Goal: Task Accomplishment & Management: Manage account settings

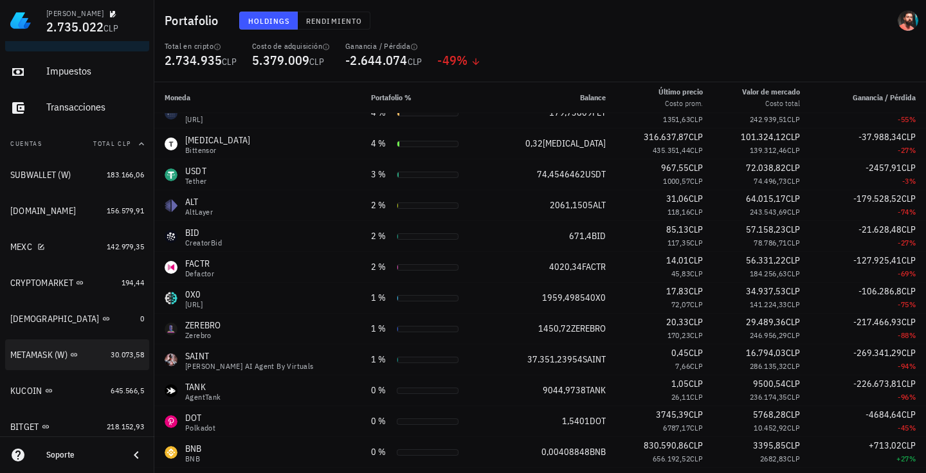
scroll to position [129, 0]
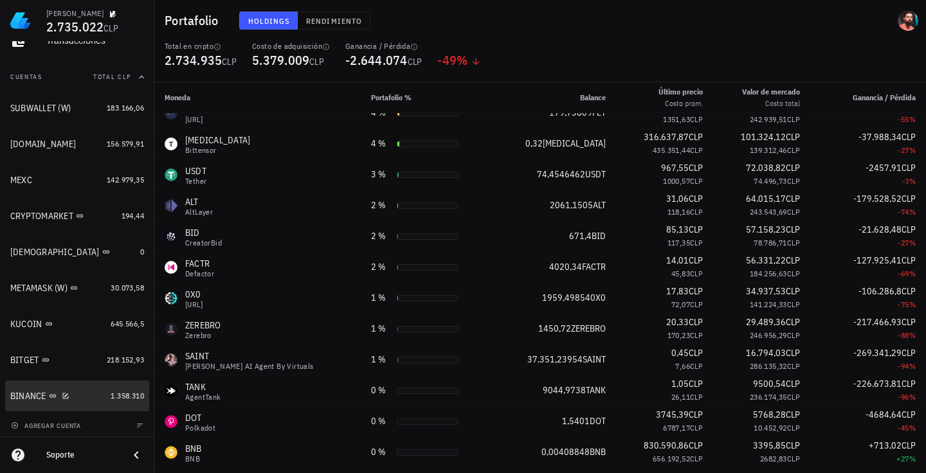
click at [82, 394] on div "BINANCE" at bounding box center [57, 396] width 95 height 12
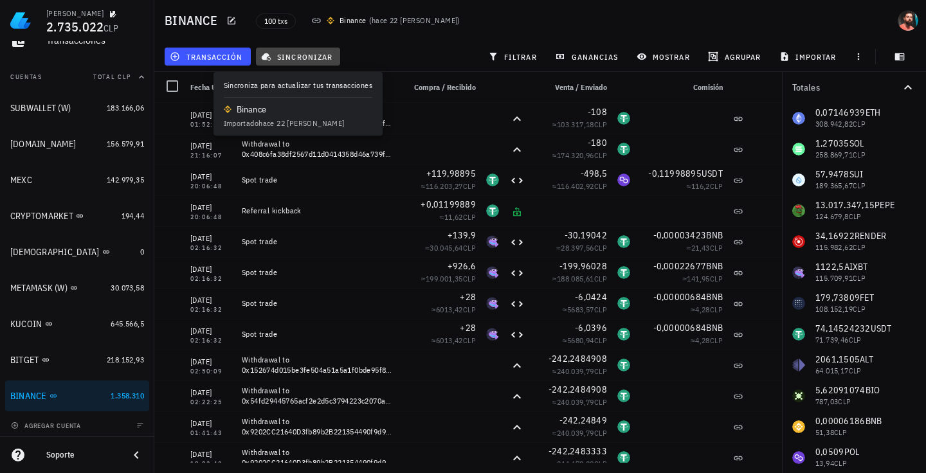
click at [309, 51] on span "sincronizar" at bounding box center [298, 56] width 69 height 10
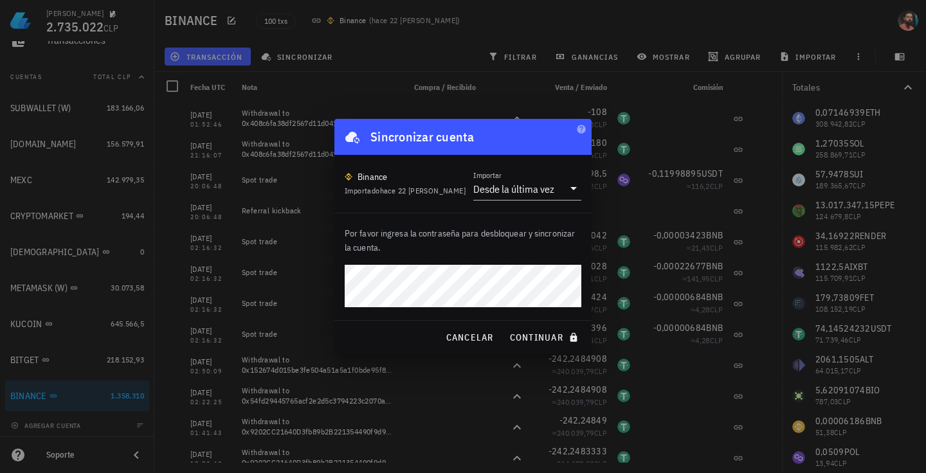
click at [504, 326] on button "continuar" at bounding box center [545, 337] width 82 height 23
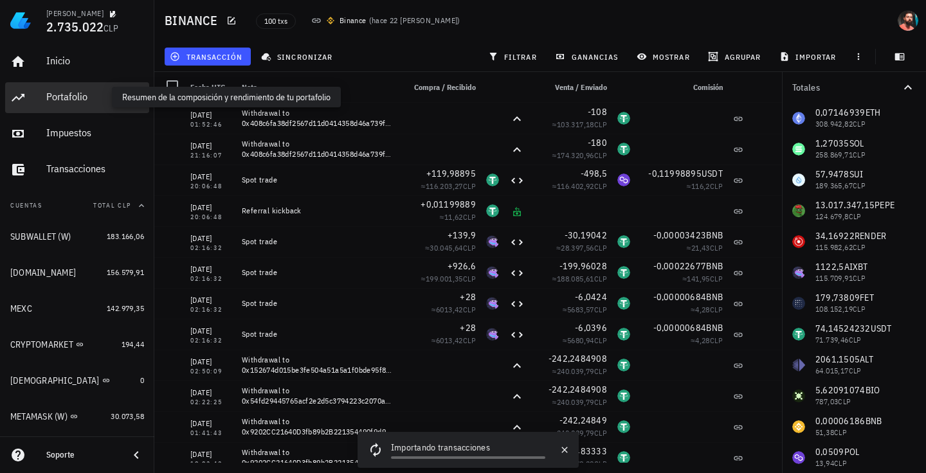
click at [71, 98] on div "Portafolio" at bounding box center [95, 97] width 98 height 12
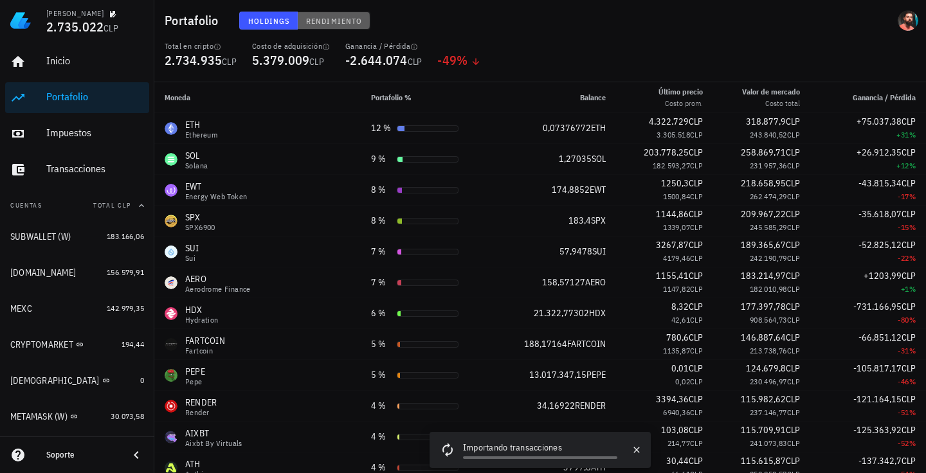
click at [316, 23] on span "Rendimiento" at bounding box center [334, 21] width 57 height 10
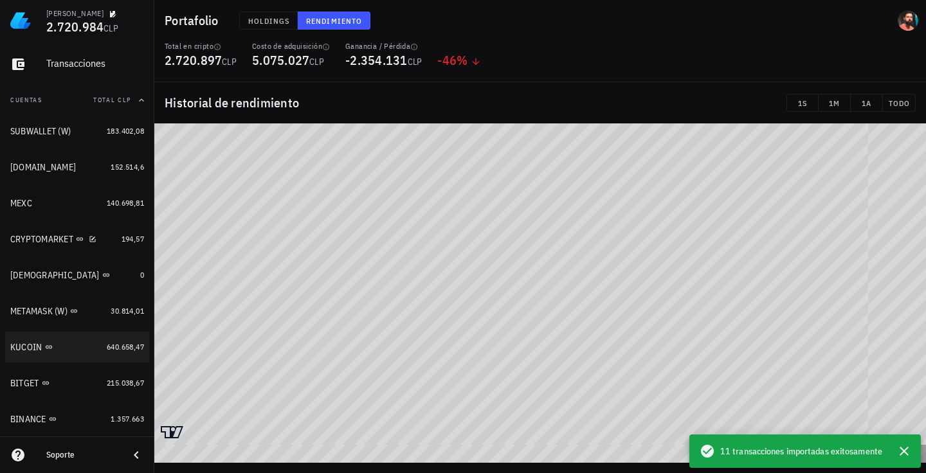
scroll to position [129, 0]
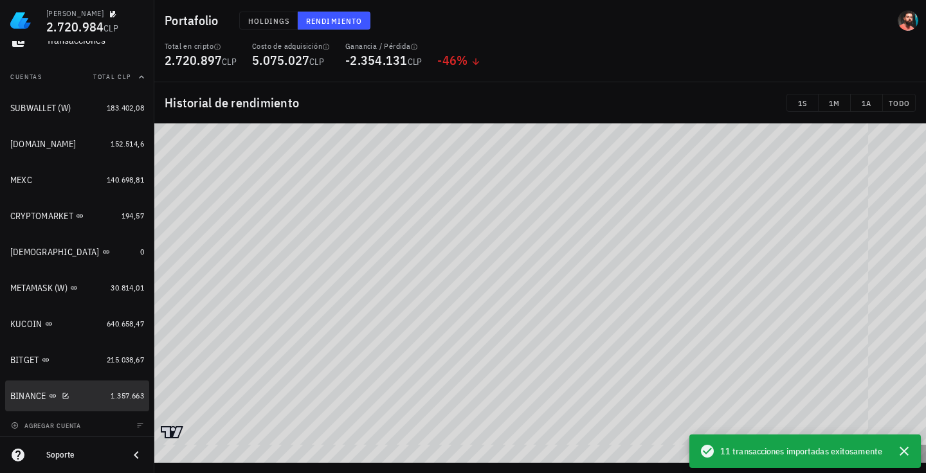
click at [76, 392] on div "BINANCE" at bounding box center [57, 396] width 95 height 12
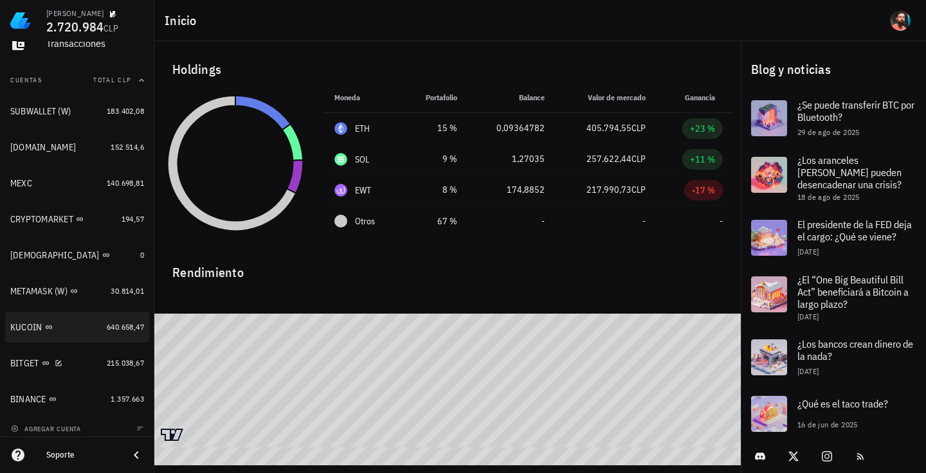
scroll to position [132, 0]
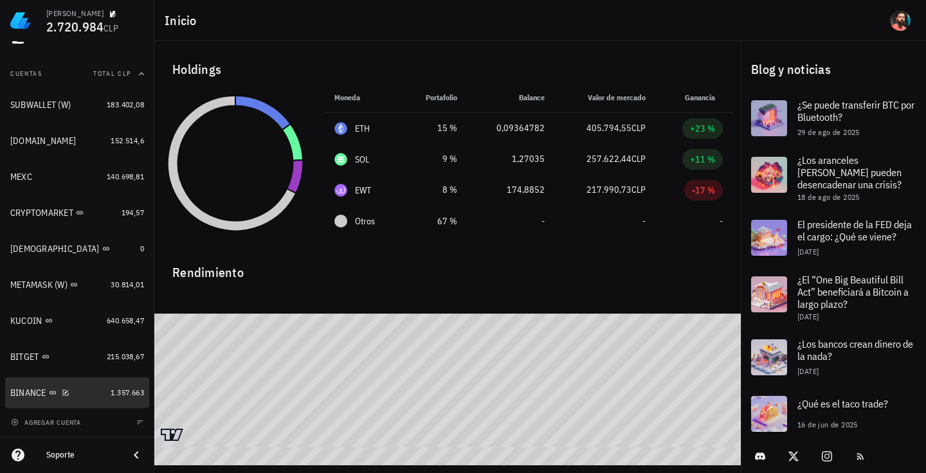
click at [78, 390] on div "BINANCE" at bounding box center [57, 393] width 95 height 12
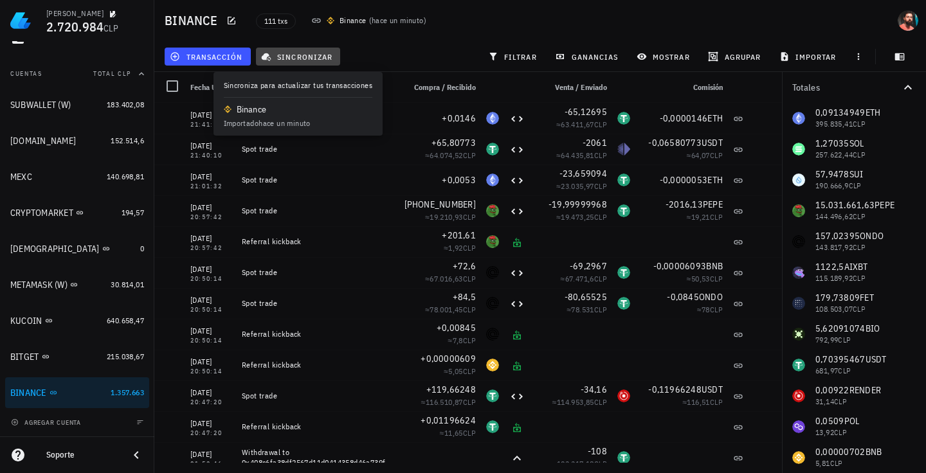
click at [312, 55] on span "sincronizar" at bounding box center [298, 56] width 69 height 10
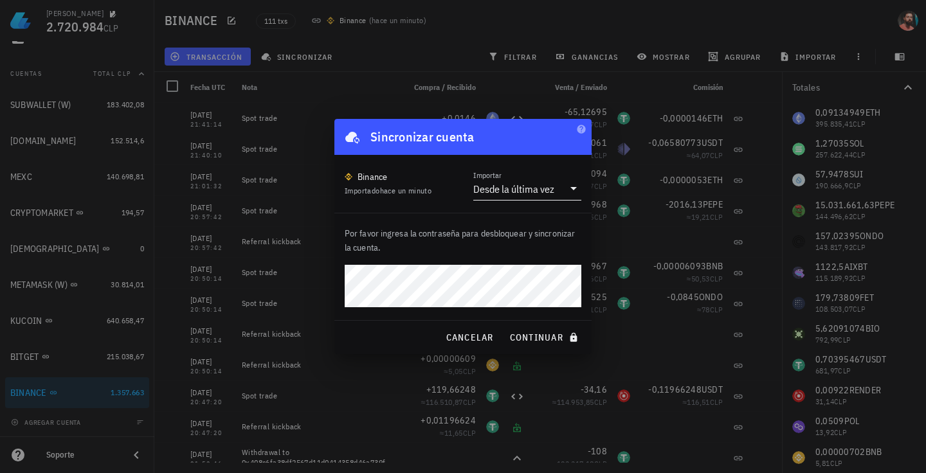
click at [509, 181] on div "Desde la última vez" at bounding box center [518, 189] width 90 height 22
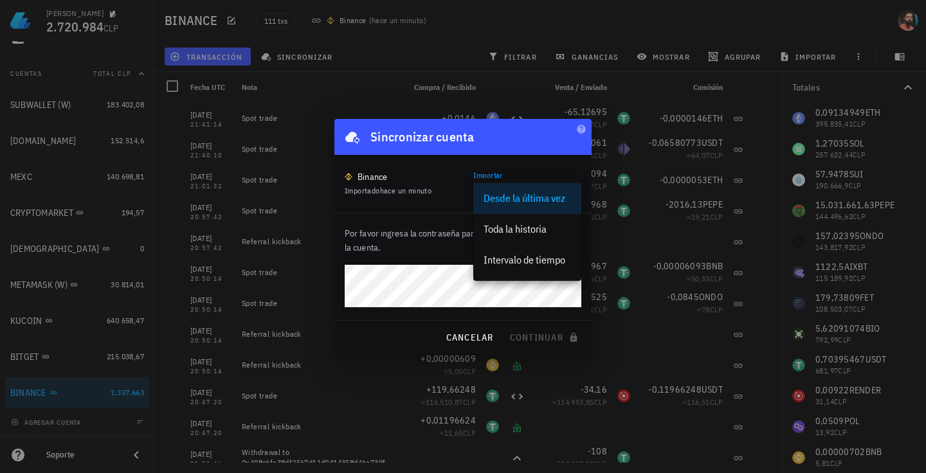
click at [522, 173] on div "Importar Desde la última vez" at bounding box center [527, 185] width 108 height 30
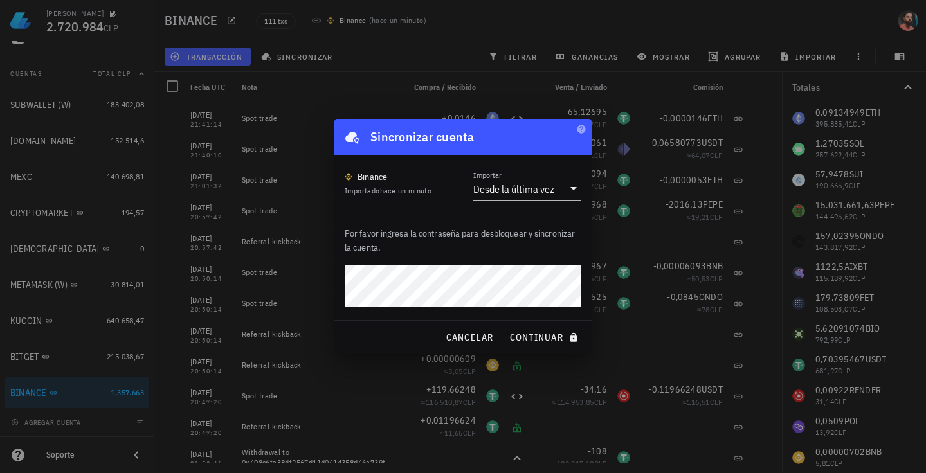
click at [504, 326] on button "continuar" at bounding box center [545, 337] width 82 height 23
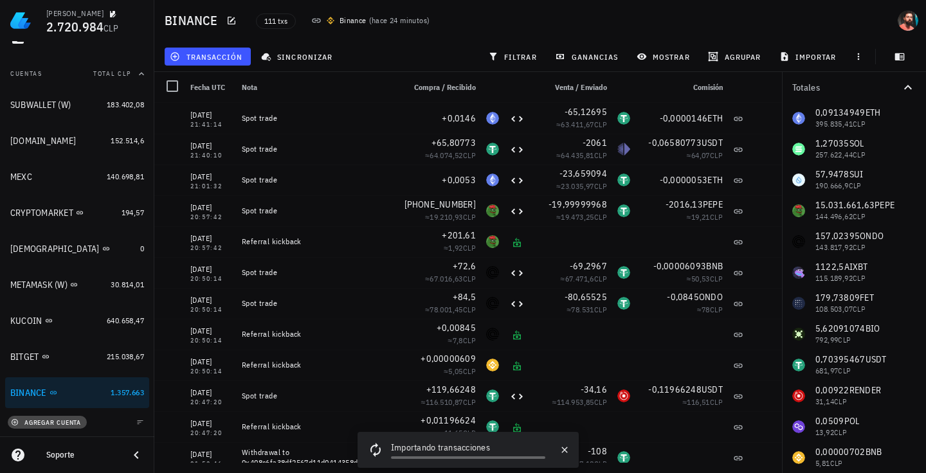
click at [64, 419] on span "agregar cuenta" at bounding box center [48, 423] width 68 height 8
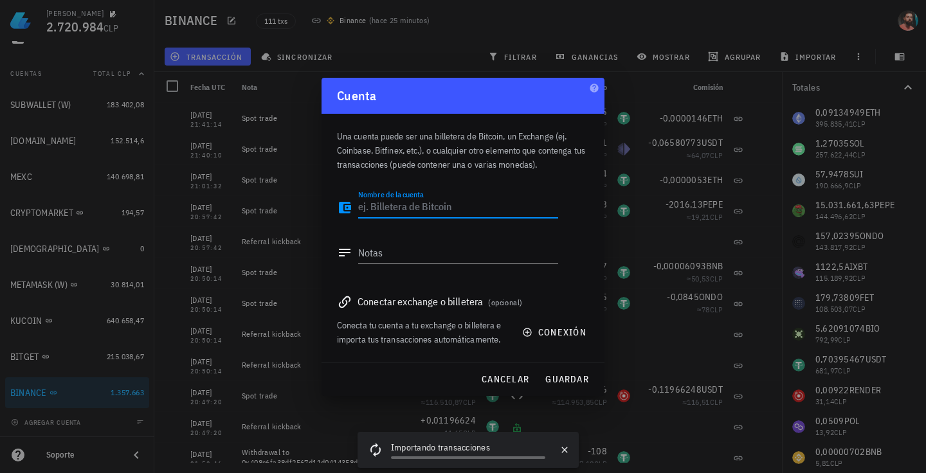
drag, startPoint x: 462, startPoint y: 302, endPoint x: 507, endPoint y: 310, distance: 45.0
click at [466, 302] on div "Conectar exchange o billetera (opcional)" at bounding box center [463, 302] width 252 height 18
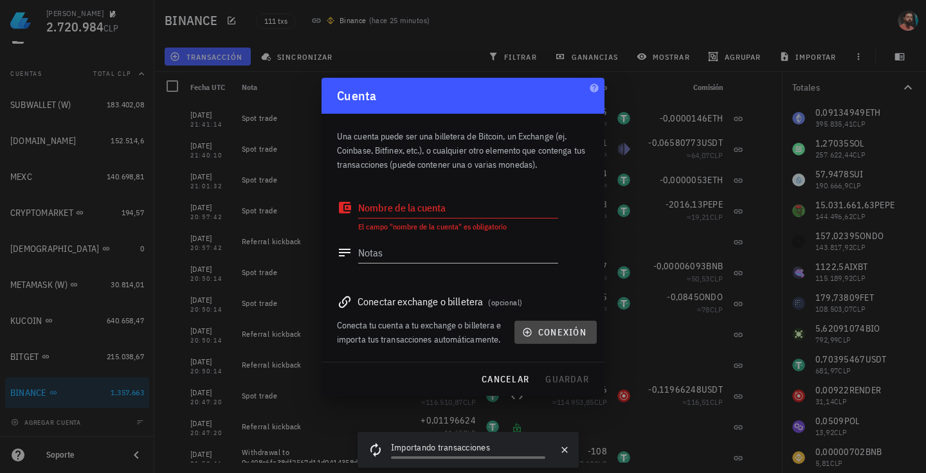
click at [533, 327] on span "conexión" at bounding box center [556, 333] width 62 height 12
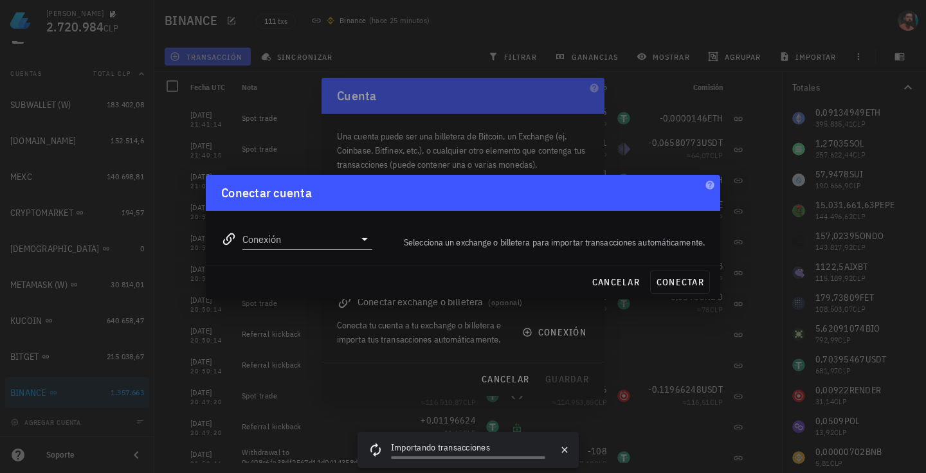
click at [354, 251] on div "Conexión" at bounding box center [297, 234] width 167 height 46
click at [363, 242] on icon at bounding box center [364, 239] width 15 height 15
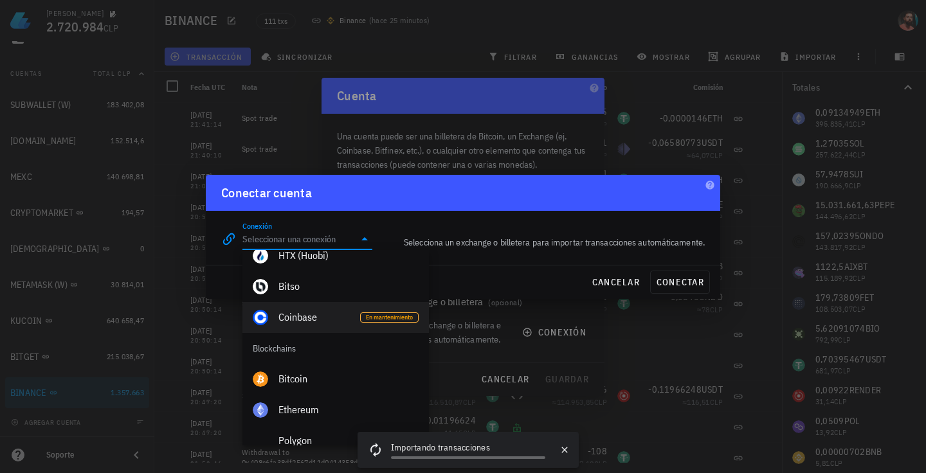
scroll to position [386, 0]
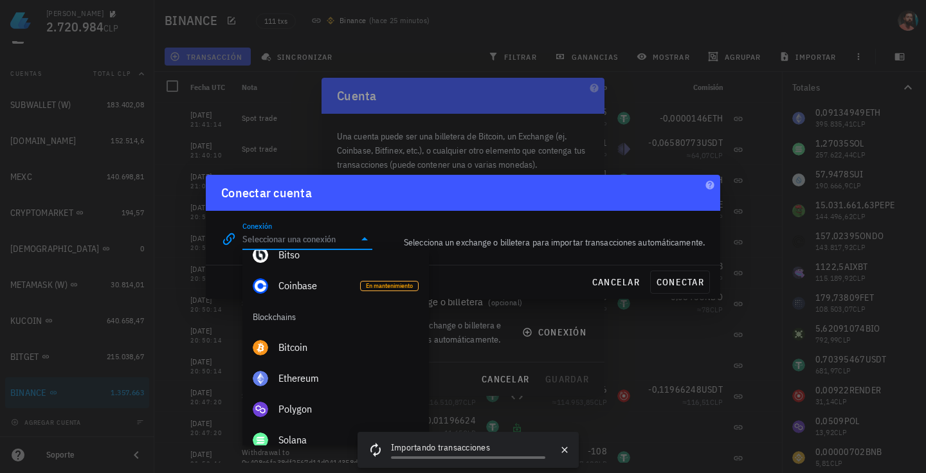
click at [459, 204] on div "Conectar cuenta" at bounding box center [463, 193] width 515 height 36
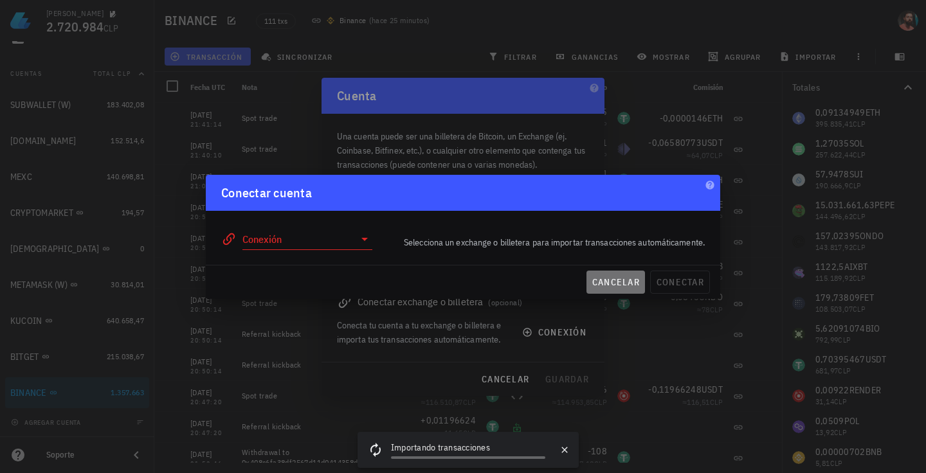
click at [616, 275] on button "cancelar" at bounding box center [616, 282] width 59 height 23
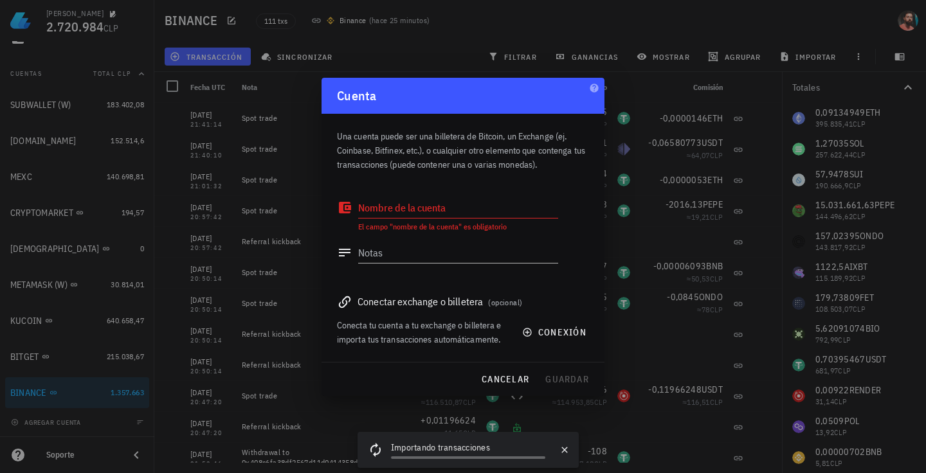
click at [291, 97] on div at bounding box center [463, 236] width 926 height 473
click at [493, 375] on span "cancelar" at bounding box center [505, 380] width 48 height 12
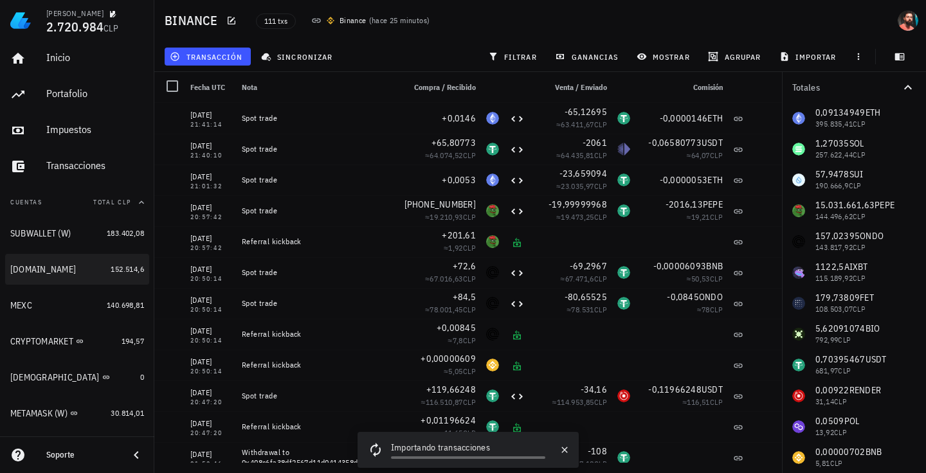
scroll to position [0, 0]
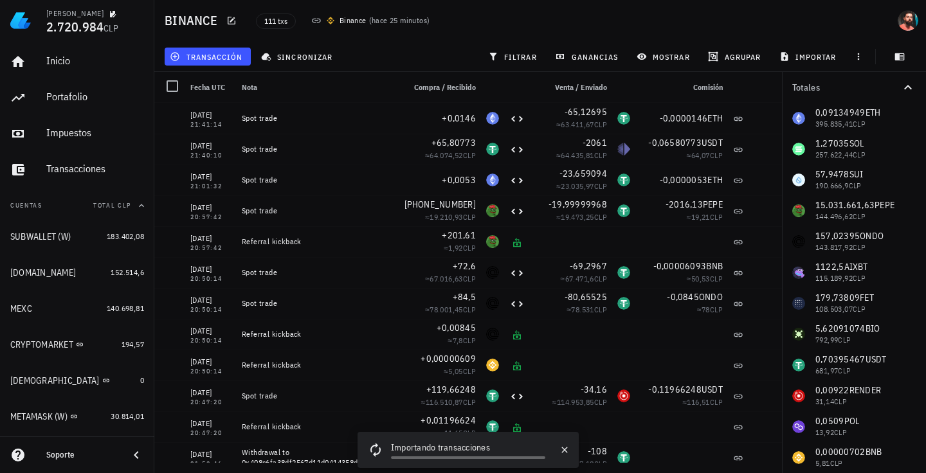
click at [413, 53] on div "transacción sincronizar filtrar ganancias mostrar agrupar importar" at bounding box center [540, 56] width 756 height 31
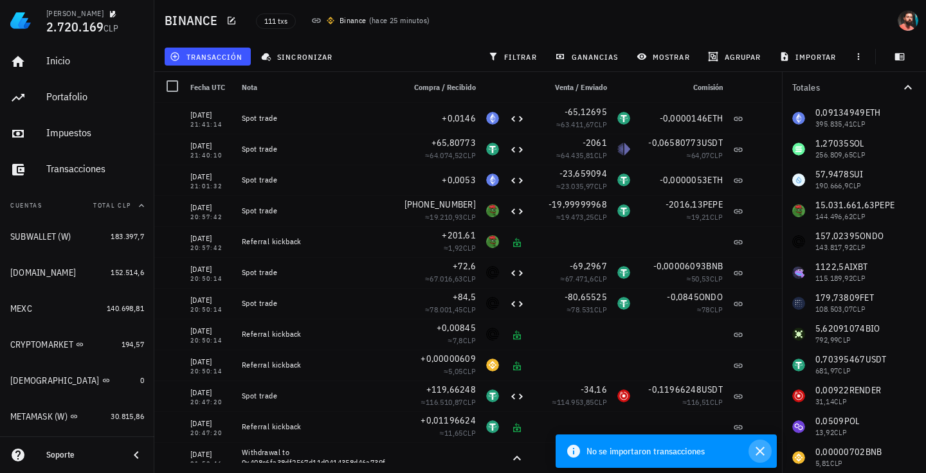
click at [760, 453] on icon "button" at bounding box center [760, 451] width 15 height 15
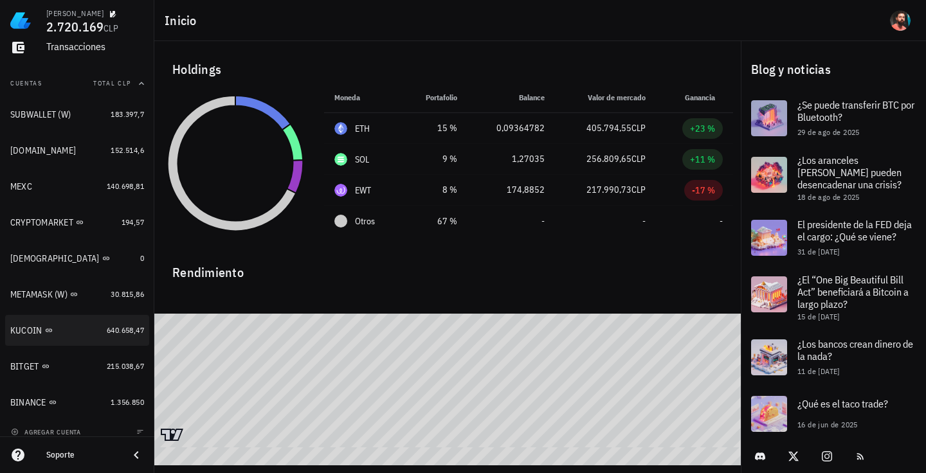
scroll to position [132, 0]
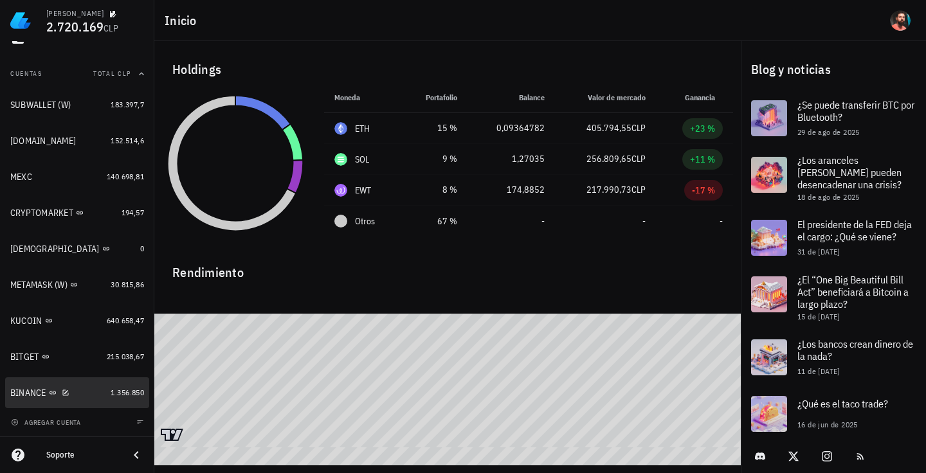
click at [72, 389] on div "BINANCE" at bounding box center [57, 393] width 95 height 12
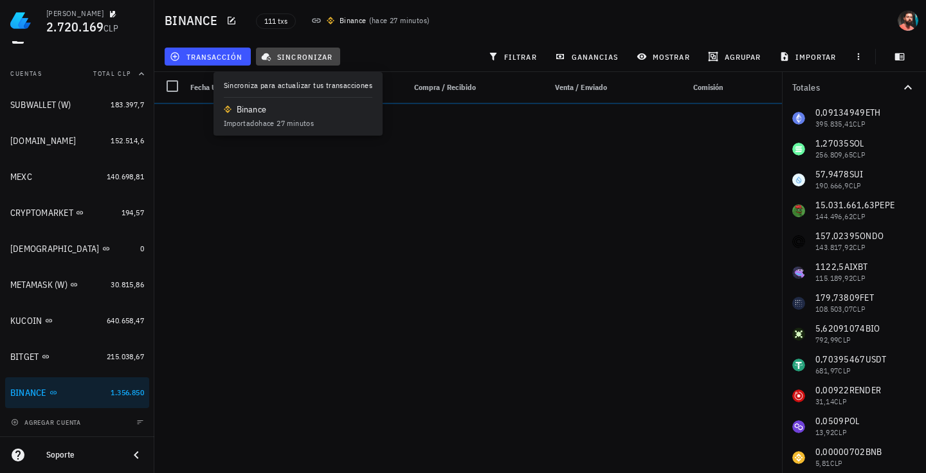
click at [268, 52] on icon "button" at bounding box center [266, 56] width 10 height 10
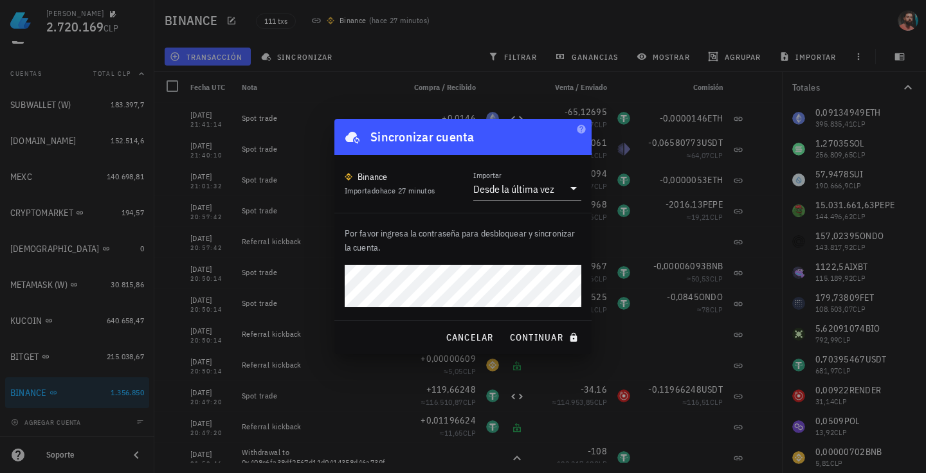
click at [504, 326] on button "continuar" at bounding box center [545, 337] width 82 height 23
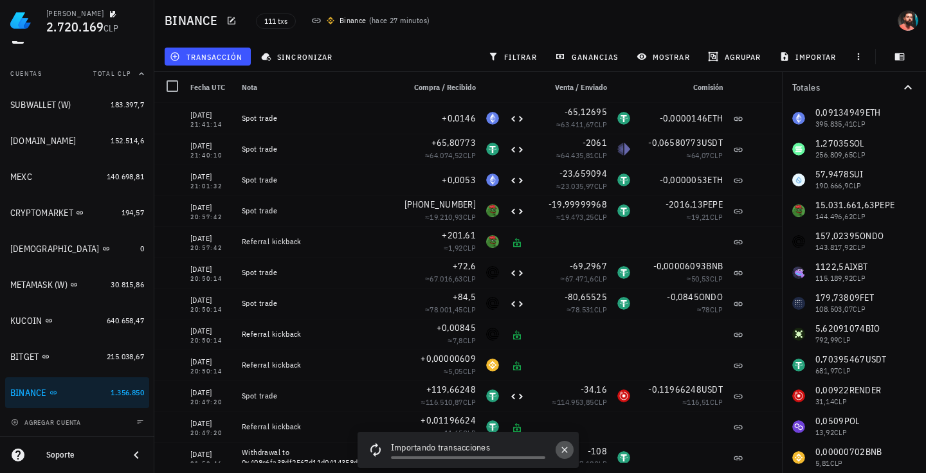
click at [561, 451] on icon "button" at bounding box center [565, 450] width 10 height 10
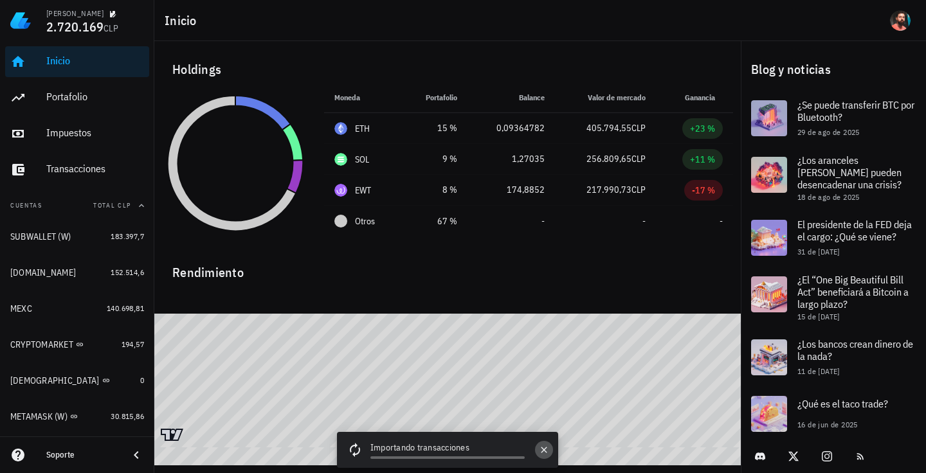
click at [538, 450] on button "button" at bounding box center [544, 450] width 18 height 18
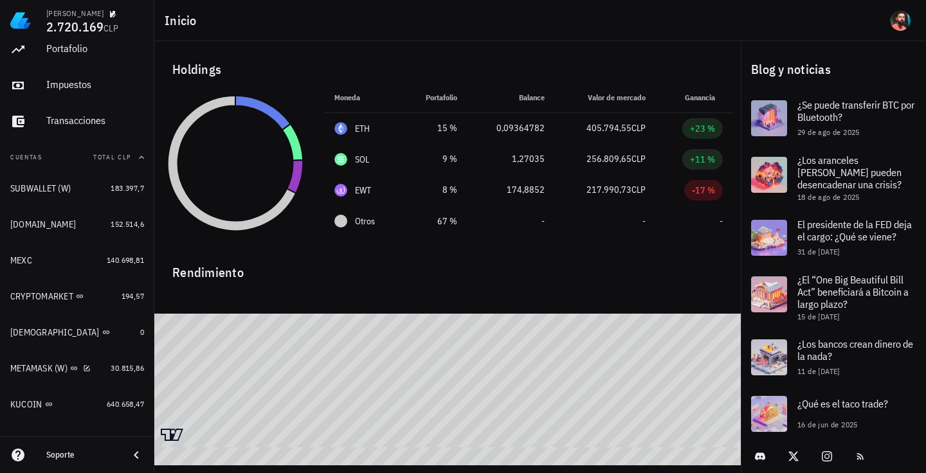
scroll to position [132, 0]
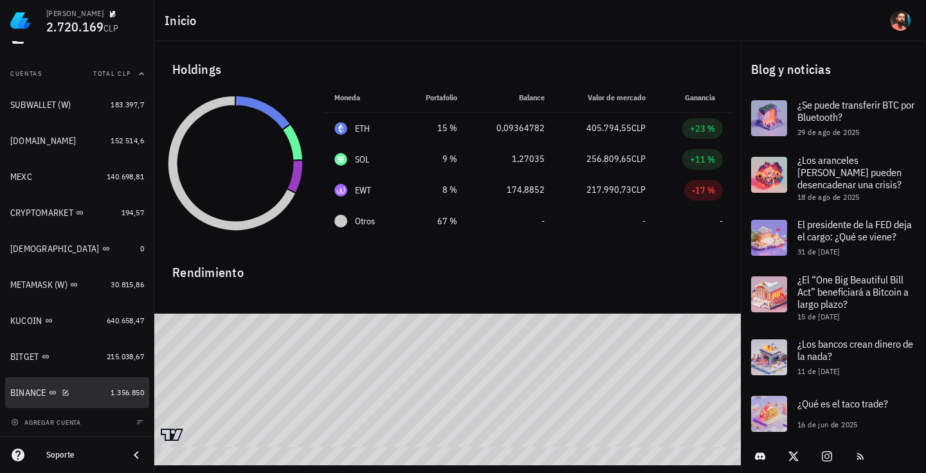
click at [86, 386] on div "BINANCE" at bounding box center [57, 393] width 95 height 28
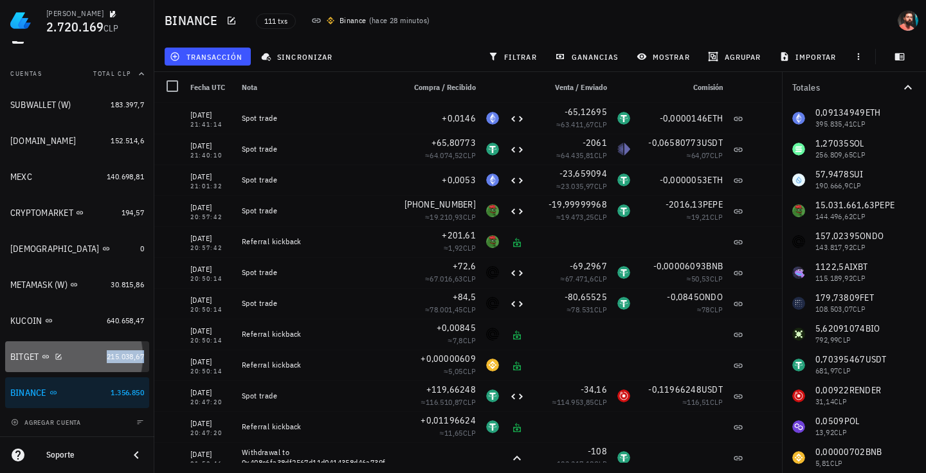
click at [107, 352] on span "215.038,67" at bounding box center [125, 357] width 37 height 10
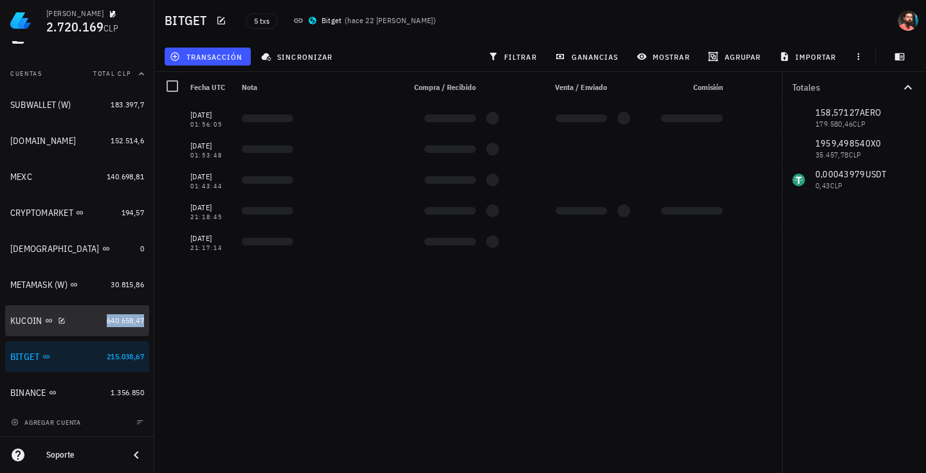
click at [107, 320] on span "640.658,47" at bounding box center [125, 321] width 37 height 10
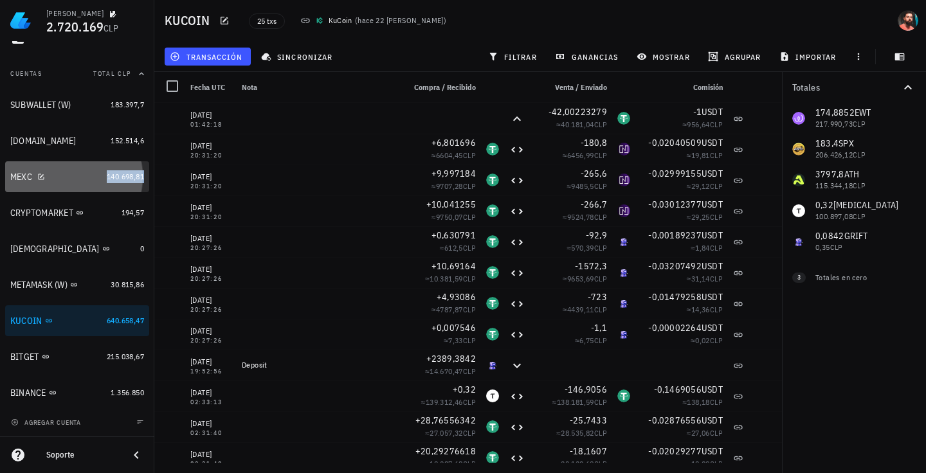
click at [107, 181] on span "140.698,81" at bounding box center [125, 177] width 37 height 10
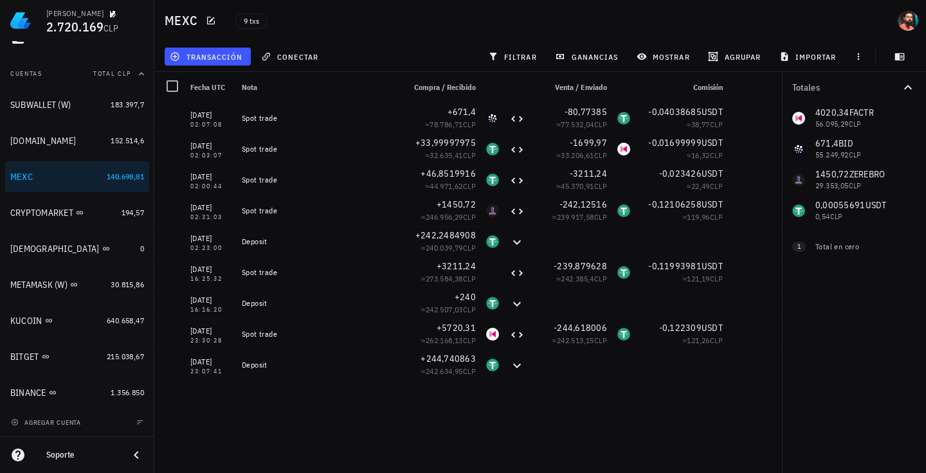
click at [284, 407] on div "25/08/2025 02:07:08 Spot trade +671,4 ≈ 78.786,71 CLP -80,77385 ≈ 77.532,04 CLP…" at bounding box center [468, 283] width 628 height 360
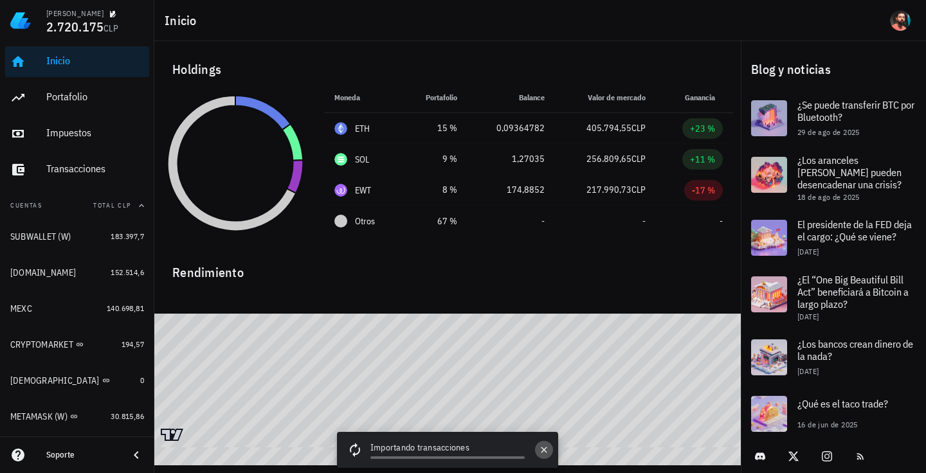
click at [545, 449] on icon "button" at bounding box center [544, 450] width 10 height 10
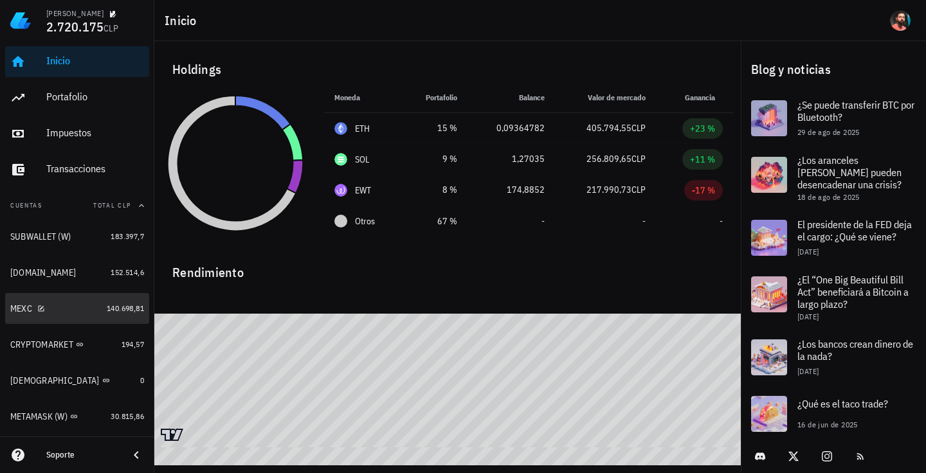
click at [89, 313] on div "MEXC" at bounding box center [55, 309] width 91 height 12
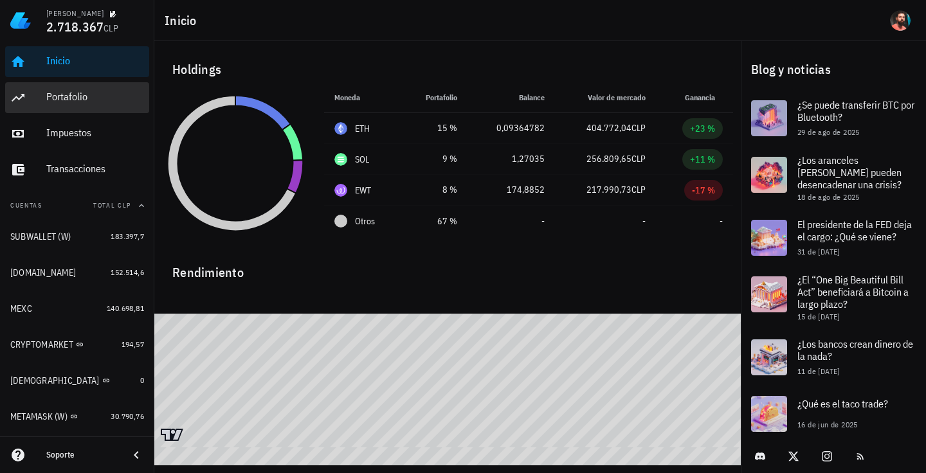
click at [85, 103] on div "Portafolio" at bounding box center [95, 97] width 98 height 12
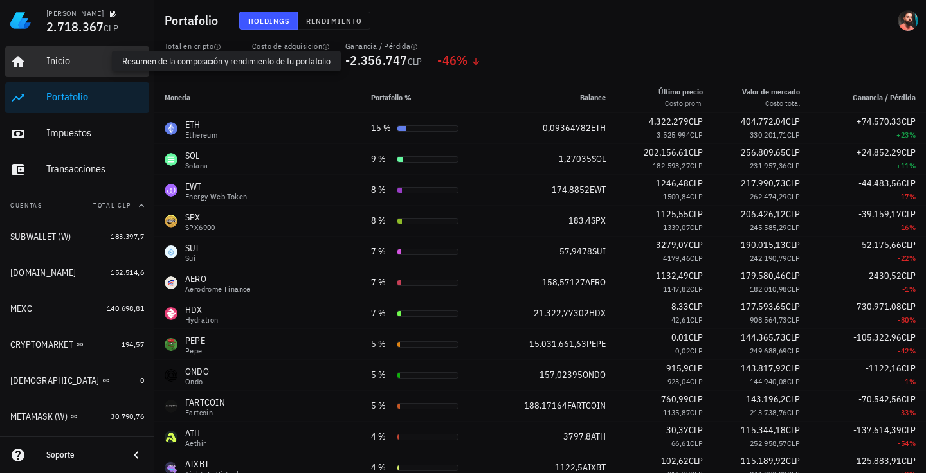
click at [78, 66] on div "Inicio" at bounding box center [95, 61] width 98 height 12
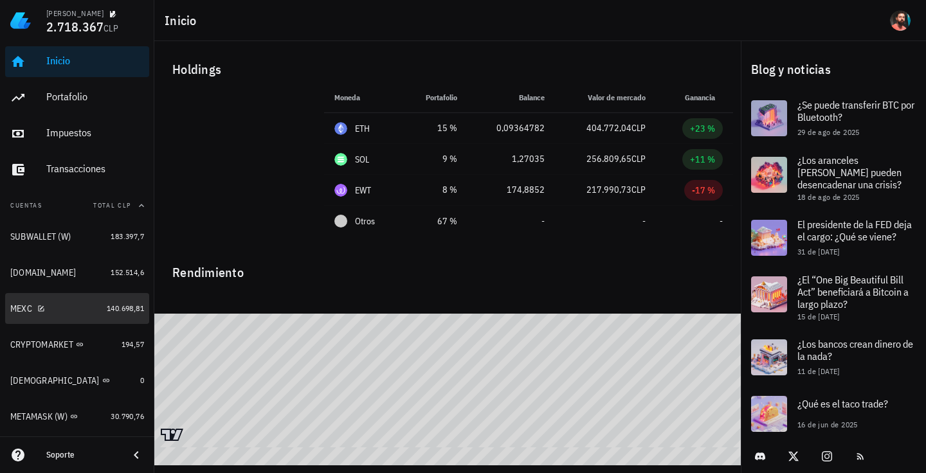
click at [75, 304] on div "MEXC" at bounding box center [55, 309] width 91 height 12
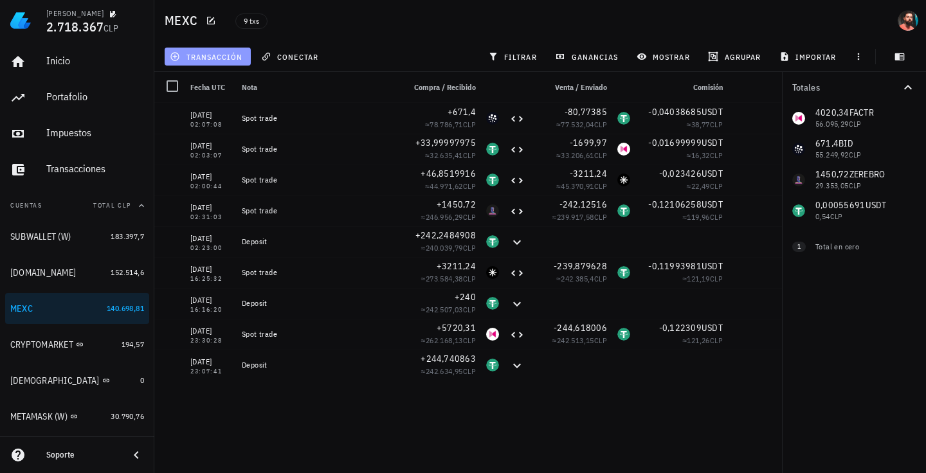
click at [205, 53] on span "transacción" at bounding box center [207, 56] width 70 height 10
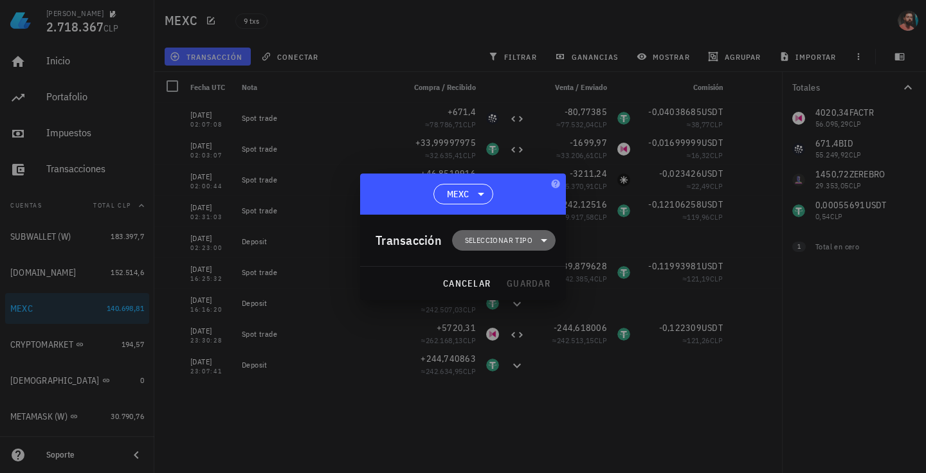
click at [502, 246] on span "Seleccionar tipo" at bounding box center [499, 240] width 68 height 13
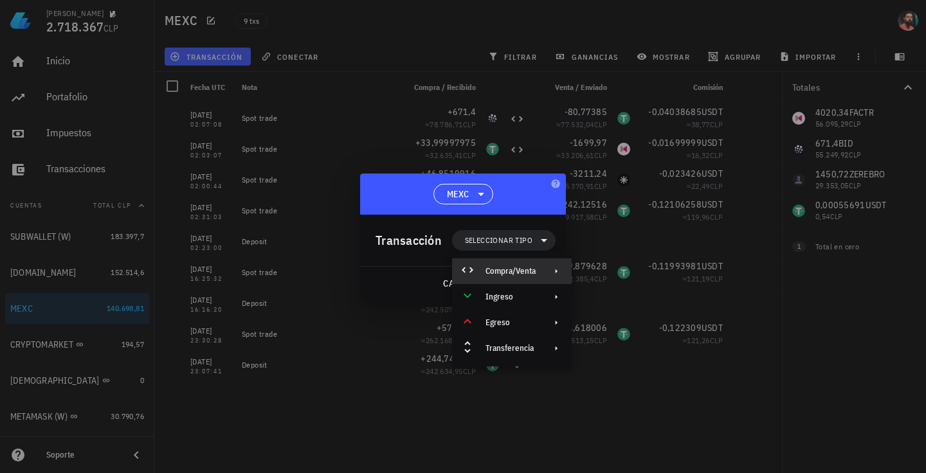
click at [527, 265] on div "Compra/Venta" at bounding box center [512, 272] width 120 height 26
click at [641, 273] on div "Compra/Venta" at bounding box center [644, 276] width 77 height 10
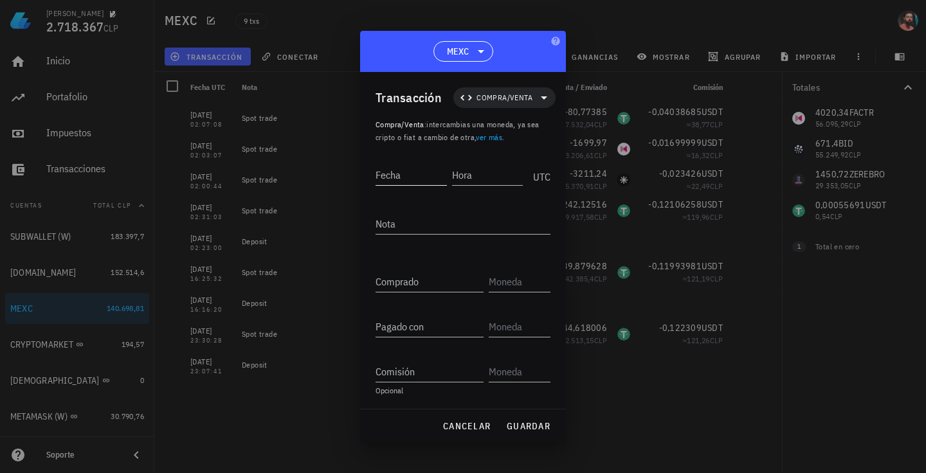
click at [398, 175] on div "Fecha" at bounding box center [411, 175] width 71 height 21
type input "2"
type input "2025-09-03"
click at [467, 175] on input "Hora" at bounding box center [487, 175] width 71 height 21
type input "20:27:09"
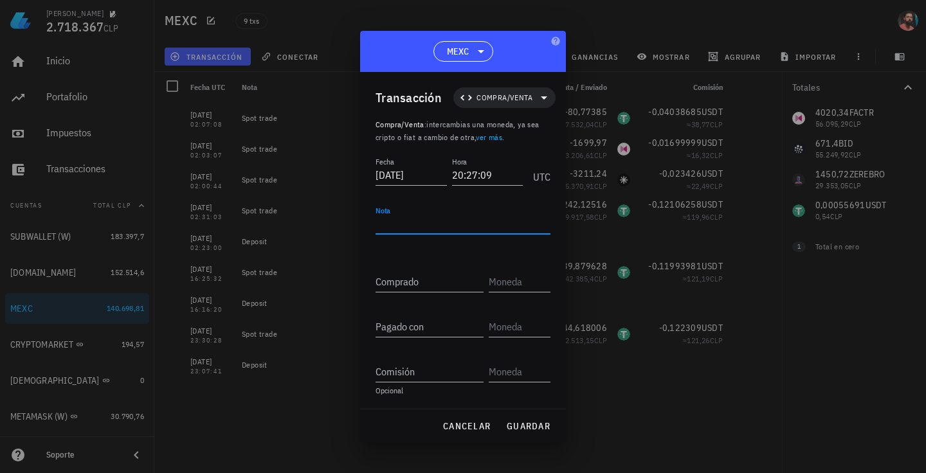
click at [451, 230] on textarea "Nota" at bounding box center [463, 224] width 175 height 21
type textarea "Spot trade"
click at [416, 282] on input "Comprado" at bounding box center [430, 281] width 108 height 21
click at [496, 279] on input "text" at bounding box center [518, 281] width 59 height 21
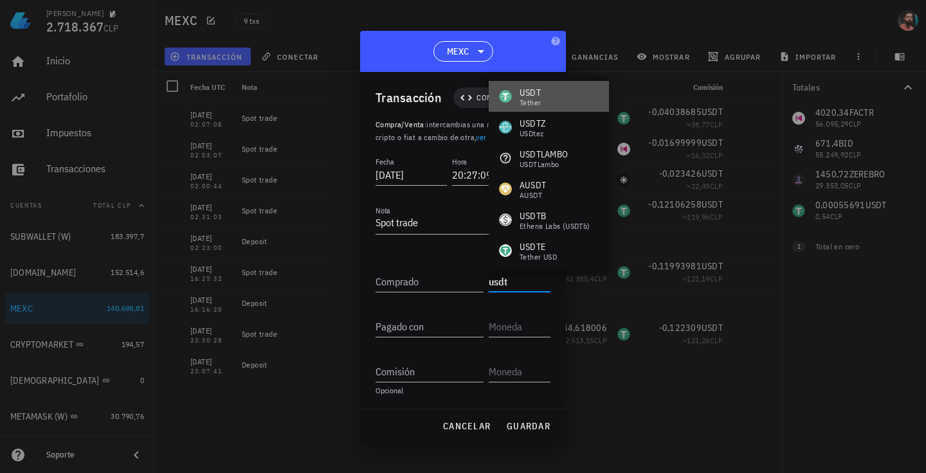
click at [569, 97] on div "USDT Tether" at bounding box center [549, 96] width 120 height 31
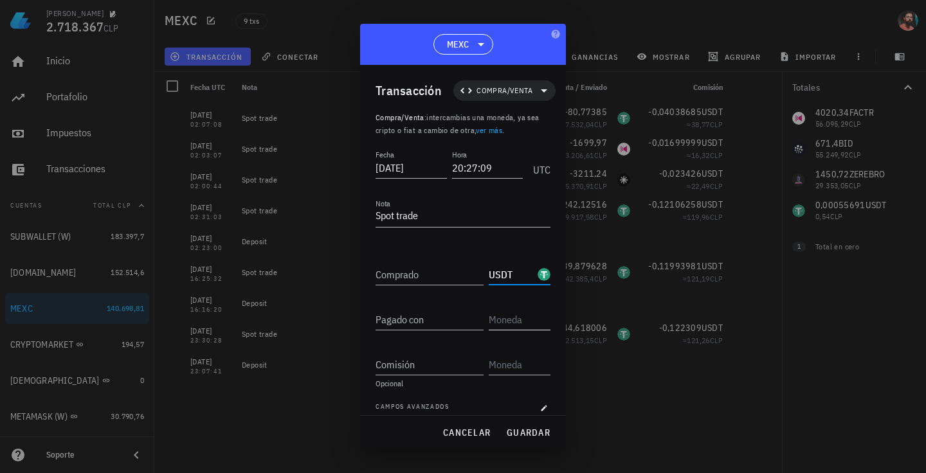
type input "USDT"
click at [508, 317] on input "text" at bounding box center [518, 319] width 59 height 21
type input "x"
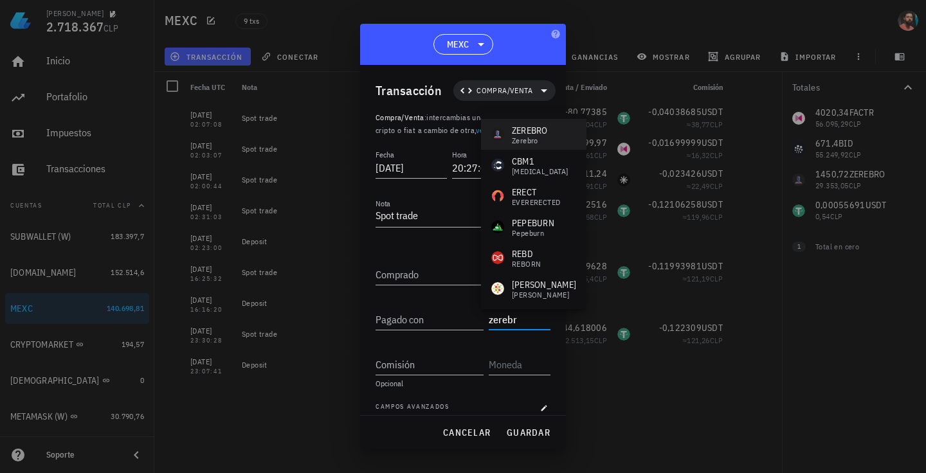
click at [538, 143] on div "Zerebro" at bounding box center [530, 141] width 36 height 8
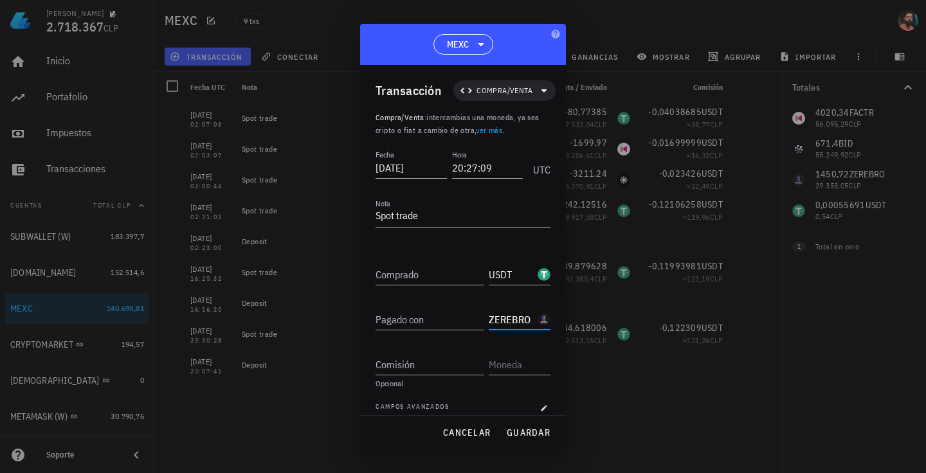
type input "ZEREBRO"
click at [407, 278] on input "Comprado" at bounding box center [430, 274] width 108 height 21
paste input "30,247512"
type input "30,247512"
click at [418, 321] on input "Pagado con" at bounding box center [430, 319] width 108 height 21
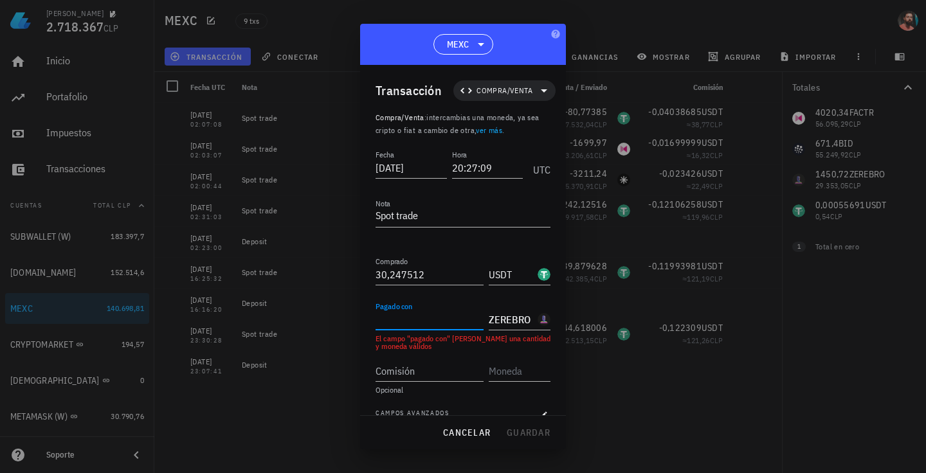
click at [413, 325] on input "Pagado con" at bounding box center [430, 319] width 108 height 21
paste input "1450,72"
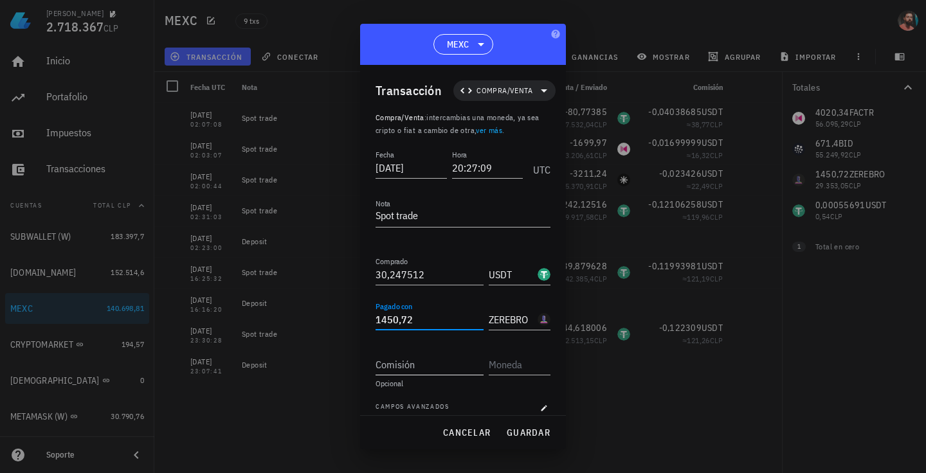
type input "1.450,72"
click at [436, 365] on input "Comisión" at bounding box center [430, 364] width 108 height 21
paste input "0,01512376"
type input "0,01512376"
click at [518, 363] on input "text" at bounding box center [518, 364] width 59 height 21
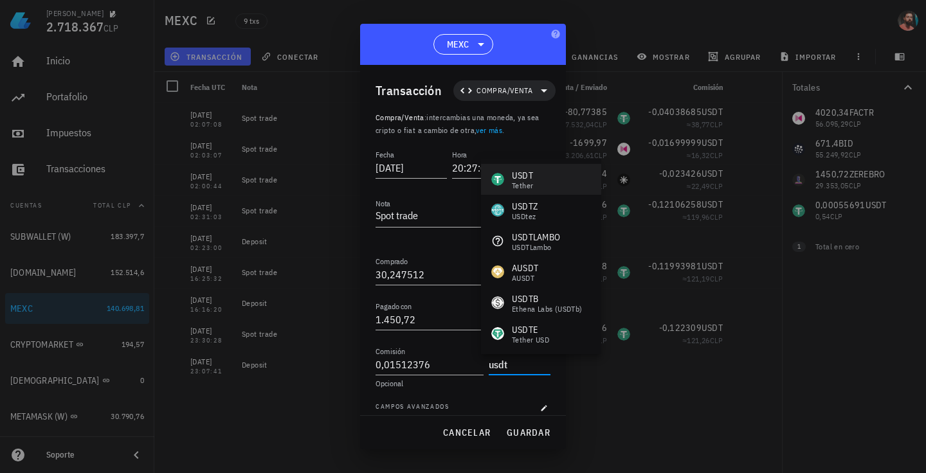
click at [556, 180] on div "USDT Tether" at bounding box center [541, 179] width 120 height 31
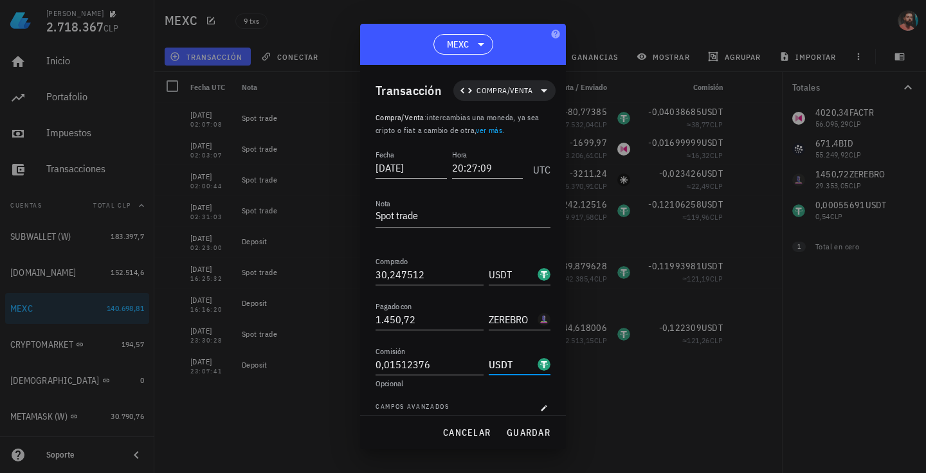
type input "USDT"
click at [457, 384] on div "Opcional" at bounding box center [463, 384] width 175 height 8
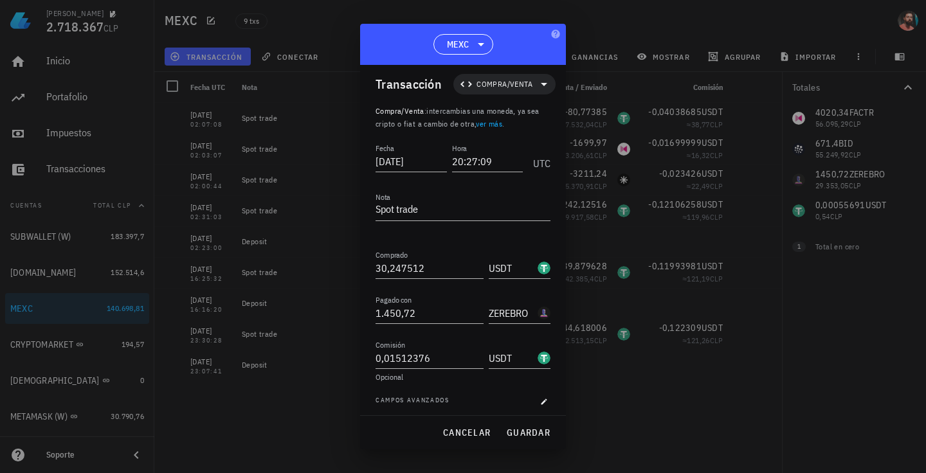
scroll to position [12, 0]
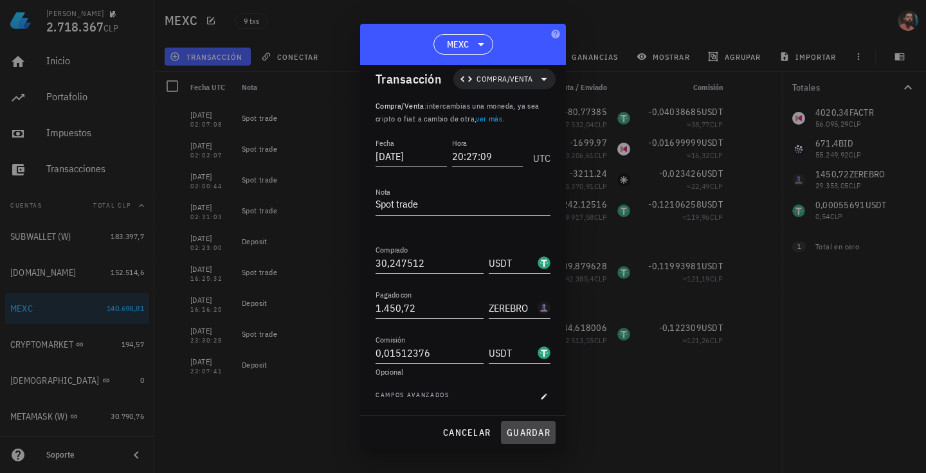
click at [521, 434] on span "guardar" at bounding box center [528, 433] width 44 height 12
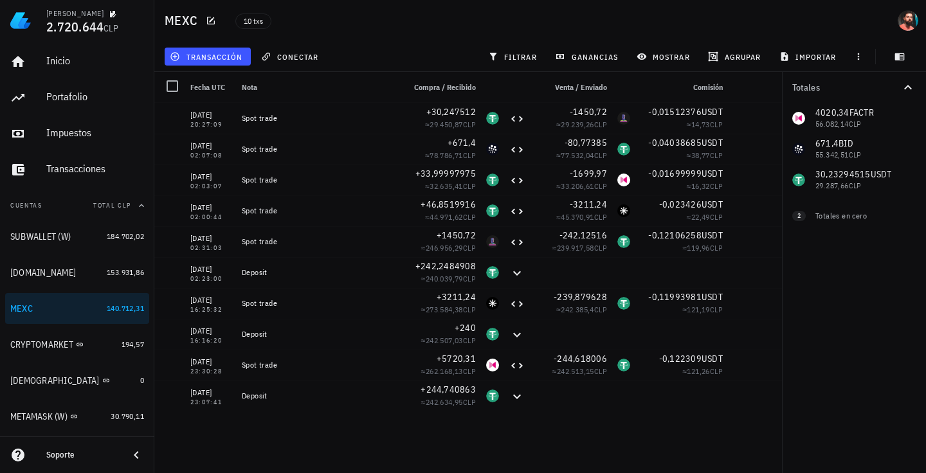
click at [363, 442] on div "03/09/2025 20:27:09 Spot trade +30,247512 ≈ 29.450,87 CLP -1450,72 ≈ 29.239,26 …" at bounding box center [468, 283] width 628 height 360
click at [427, 444] on div "03/09/2025 20:27:09 Spot trade +30,247512 ≈ 29.450,87 CLP -1450,72 ≈ 29.239,26 …" at bounding box center [468, 283] width 628 height 360
click at [228, 59] on span "transacción" at bounding box center [207, 56] width 70 height 10
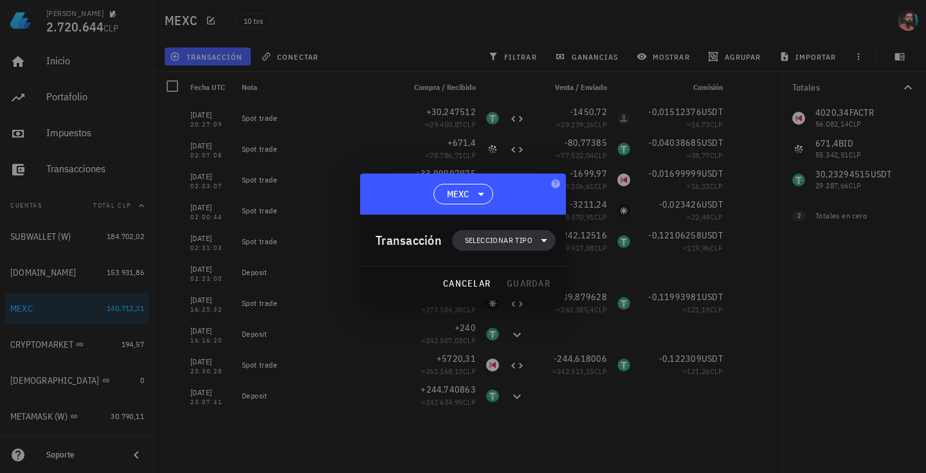
click at [484, 242] on span "Seleccionar tipo" at bounding box center [499, 240] width 68 height 13
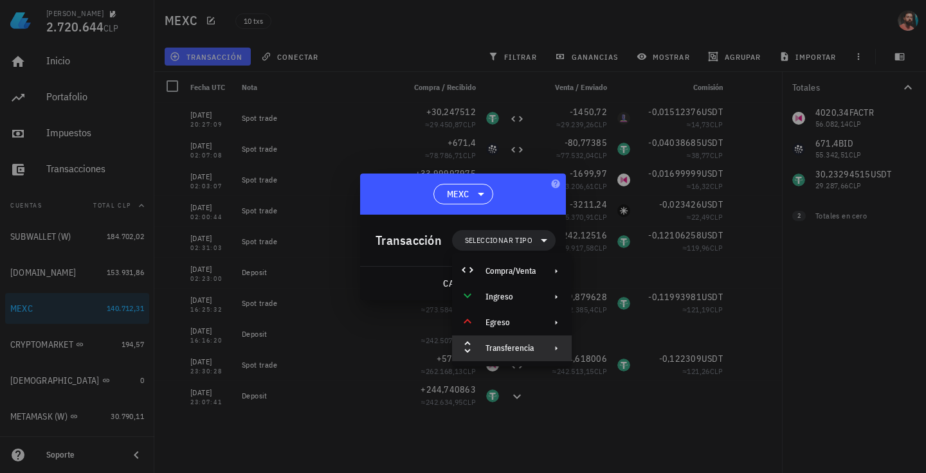
click at [521, 349] on div "Transferencia" at bounding box center [511, 348] width 50 height 10
click at [540, 432] on div at bounding box center [463, 236] width 926 height 473
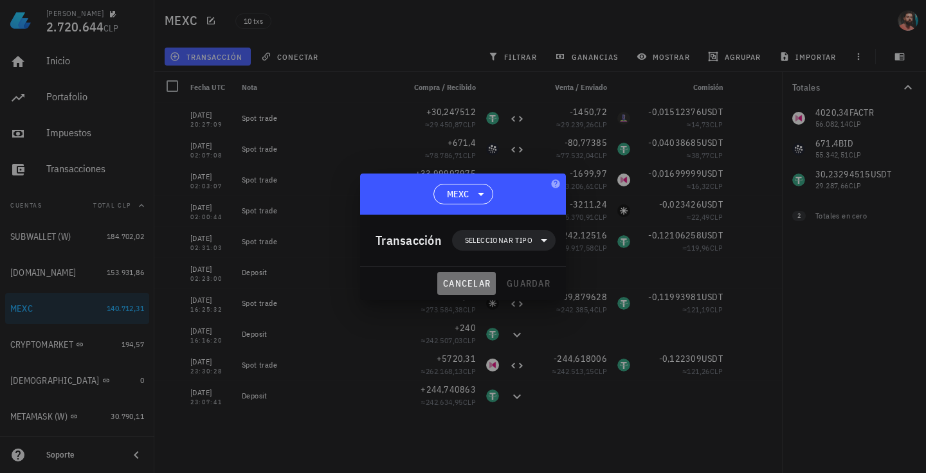
click at [480, 285] on span "cancelar" at bounding box center [467, 284] width 48 height 12
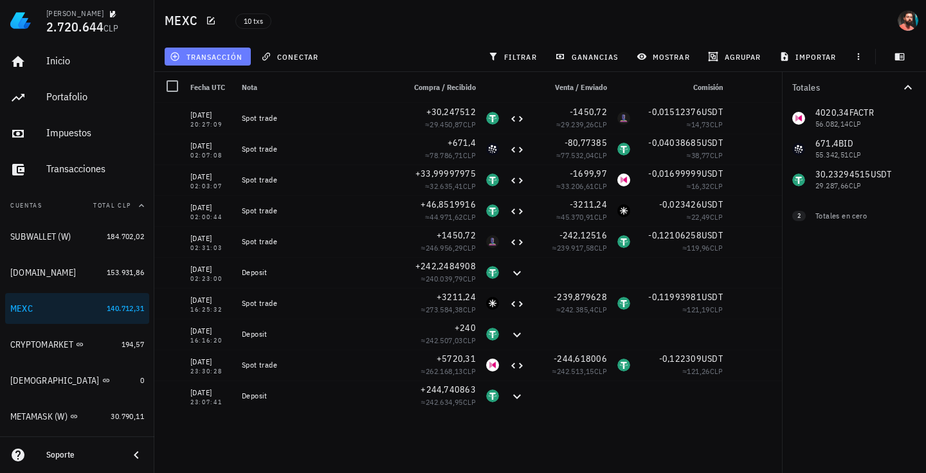
click at [221, 51] on span "transacción" at bounding box center [207, 56] width 70 height 10
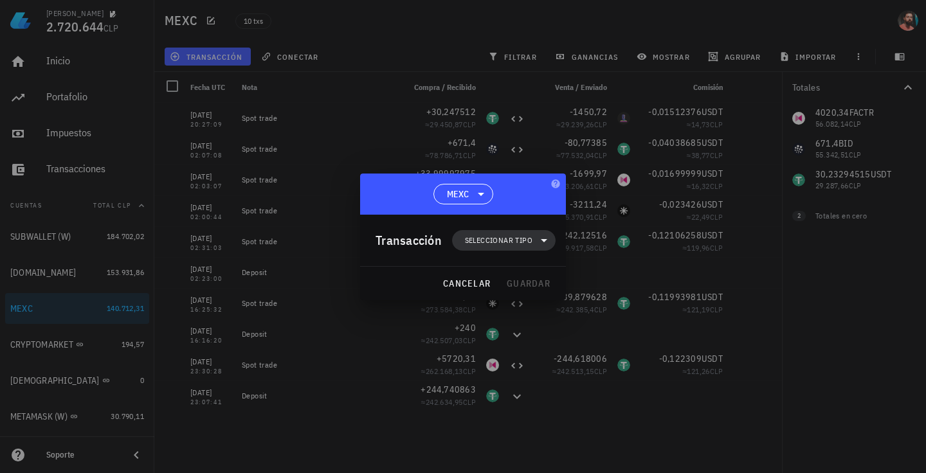
click at [486, 234] on span "Seleccionar tipo" at bounding box center [504, 240] width 88 height 21
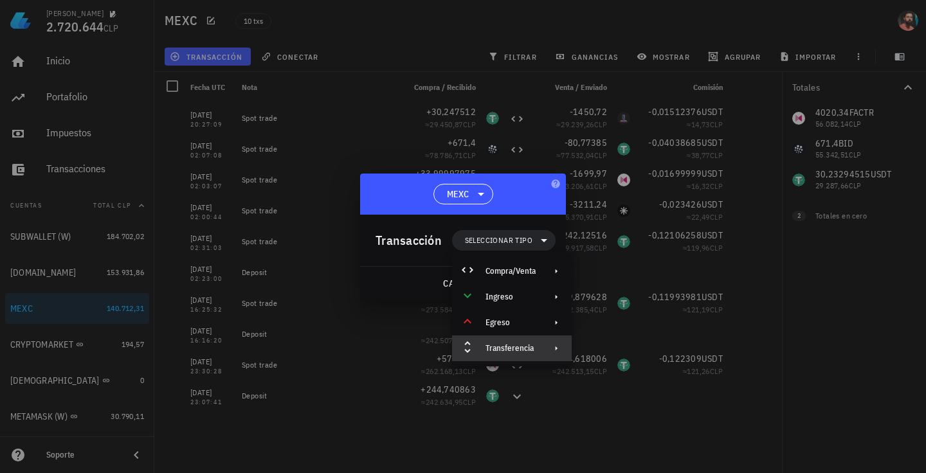
click at [535, 343] on div "Transferencia" at bounding box center [511, 348] width 50 height 10
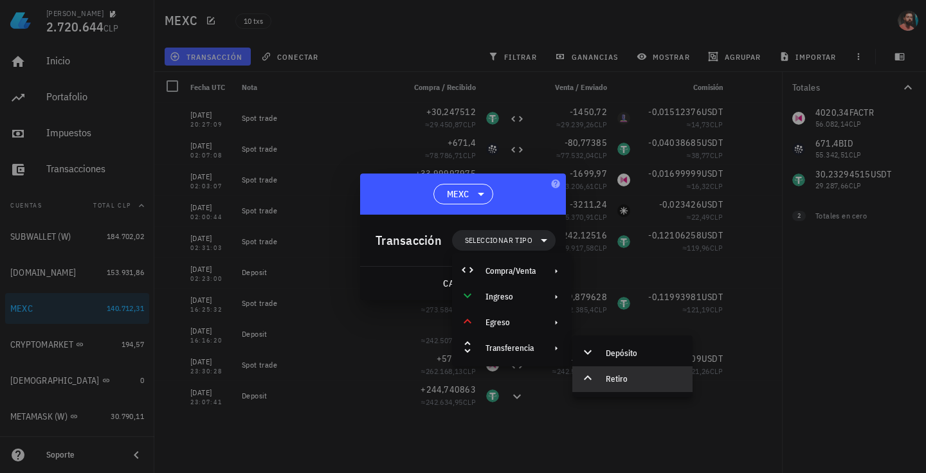
click at [607, 382] on div "Retiro" at bounding box center [644, 379] width 77 height 10
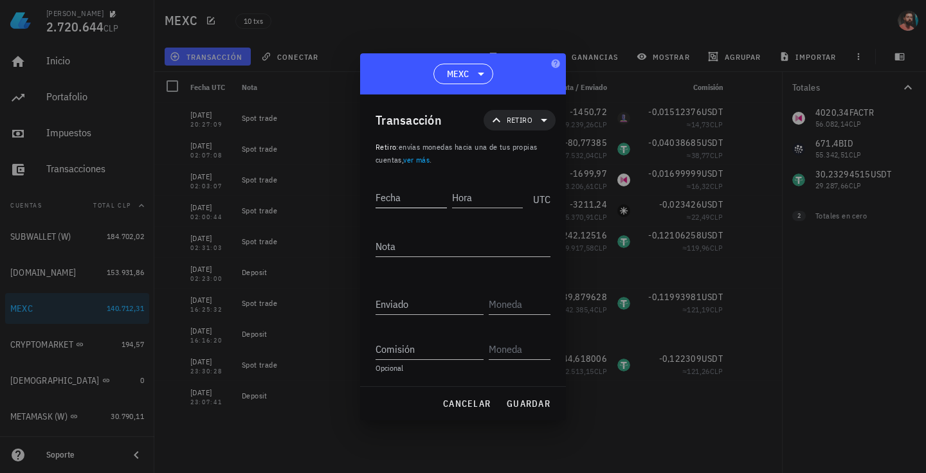
click at [402, 196] on input "Fecha" at bounding box center [411, 197] width 71 height 21
type input "2025-09-03"
click at [482, 203] on input "Hora" at bounding box center [487, 197] width 71 height 21
type input "20:41:00"
click at [447, 250] on textarea "Nota" at bounding box center [463, 246] width 175 height 21
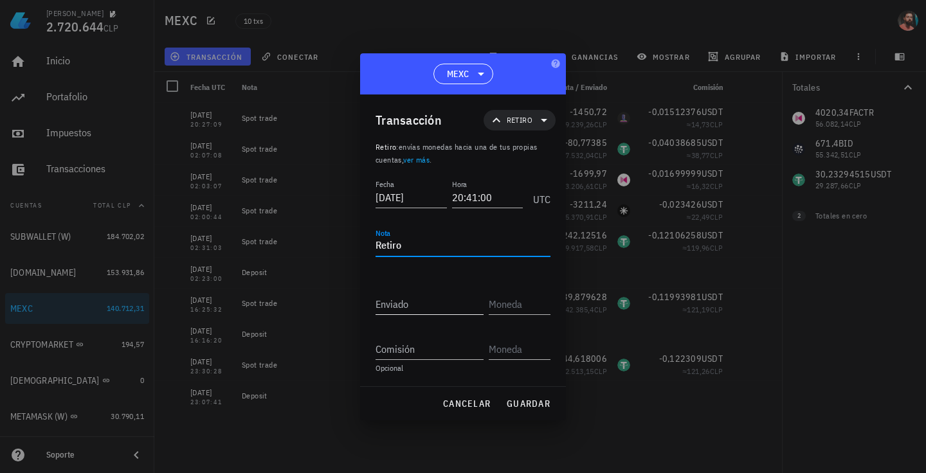
type textarea "Retiro"
click at [399, 299] on div "Enviado" at bounding box center [430, 304] width 108 height 21
paste input "30,23308408"
type input "30,23308408"
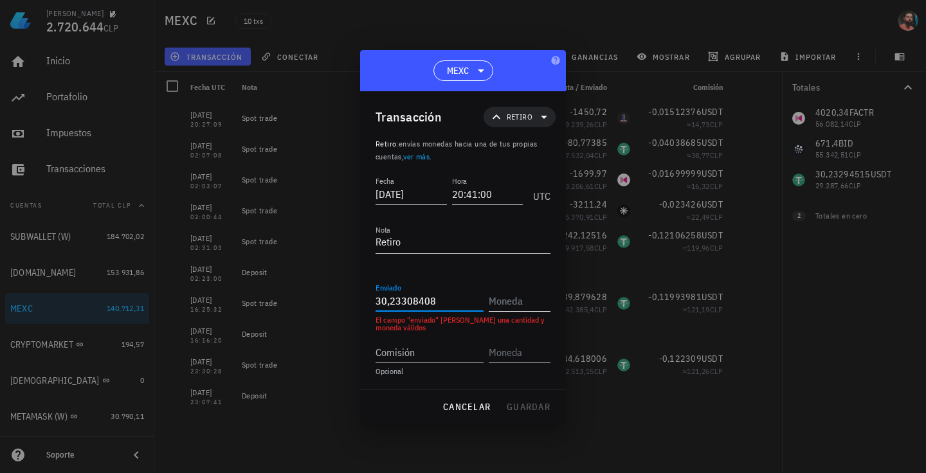
click at [509, 302] on input "text" at bounding box center [518, 301] width 59 height 21
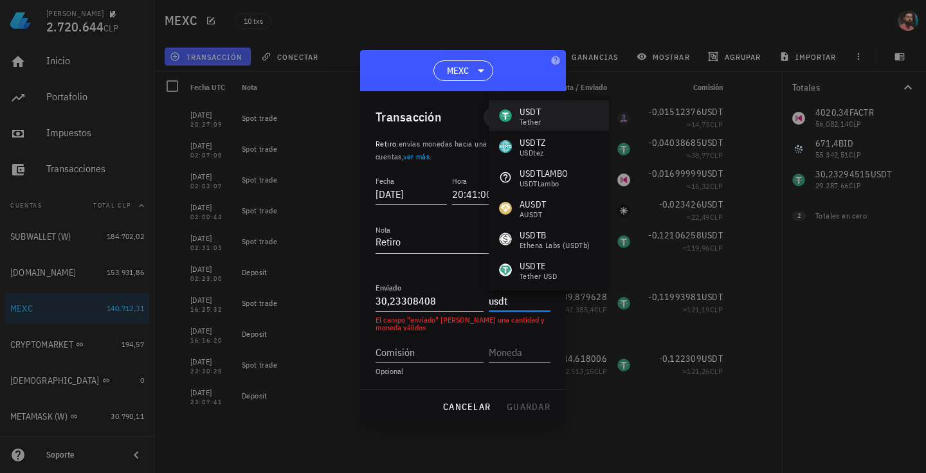
click at [585, 120] on div "USDT Tether" at bounding box center [549, 115] width 120 height 31
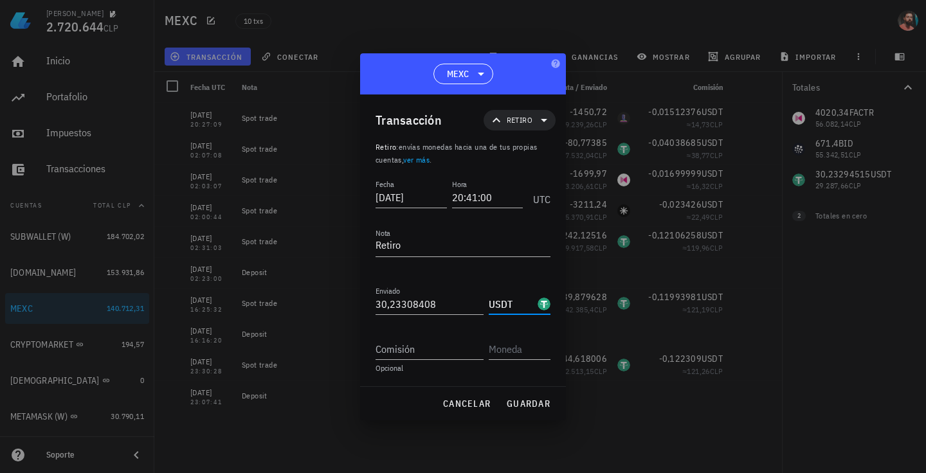
type input "USDT"
drag, startPoint x: 437, startPoint y: 376, endPoint x: 414, endPoint y: 421, distance: 50.3
click at [437, 376] on div "Fecha 2025-09-03 Hora 20:41:00 UTC Nota Retiro Recibido Enviado 30,23308408 USD…" at bounding box center [463, 282] width 175 height 210
click at [529, 403] on span "guardar" at bounding box center [528, 404] width 44 height 12
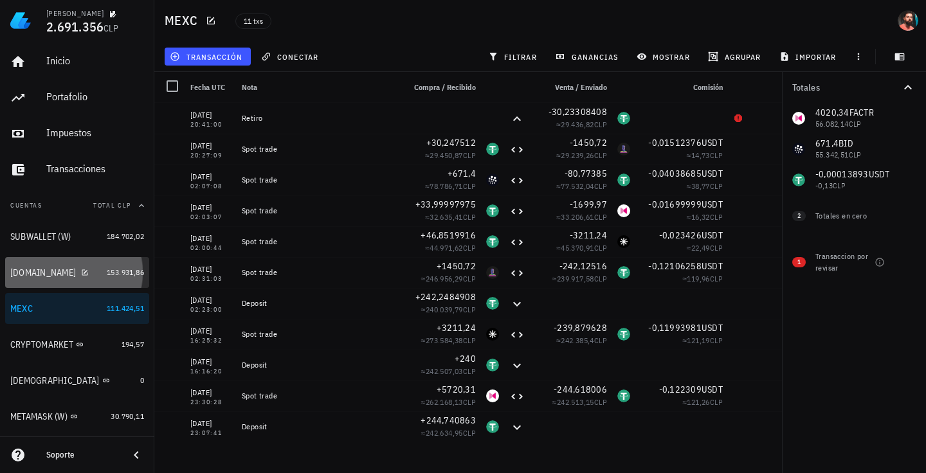
click at [87, 267] on div "[DOMAIN_NAME]" at bounding box center [55, 273] width 91 height 12
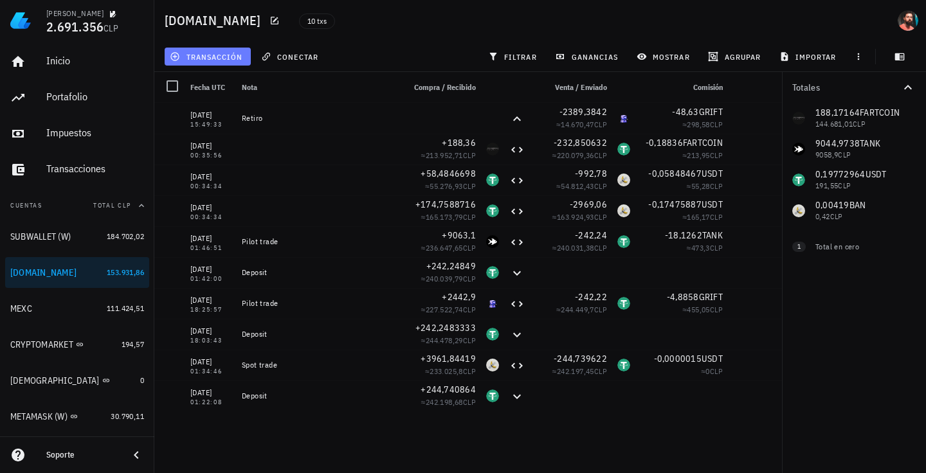
click at [233, 64] on button "transacción" at bounding box center [208, 57] width 86 height 18
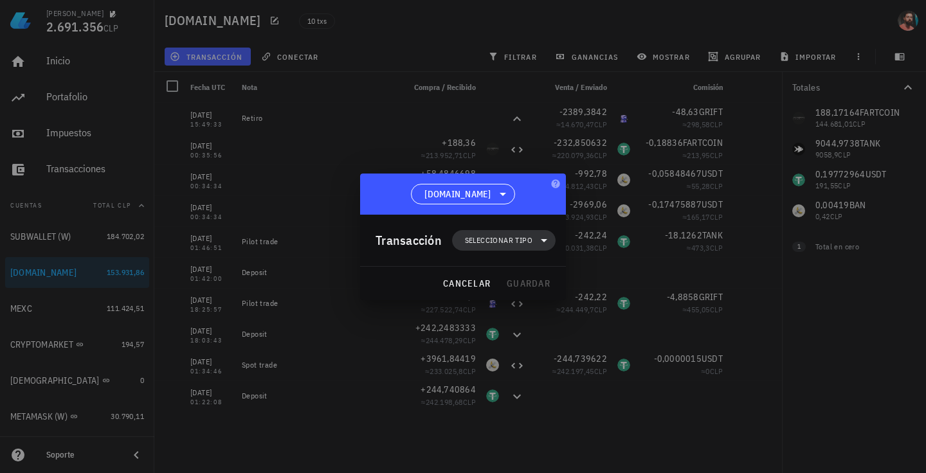
click at [492, 239] on span "Seleccionar tipo" at bounding box center [499, 240] width 68 height 13
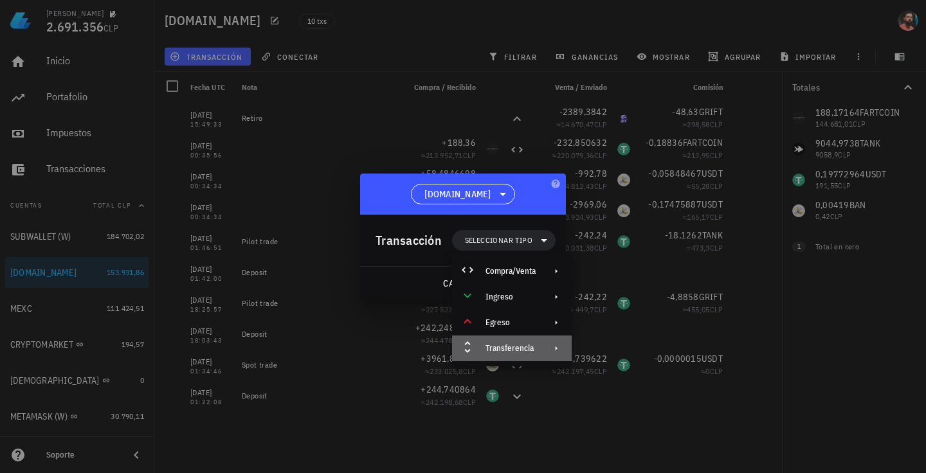
click at [531, 342] on div "Transferencia" at bounding box center [512, 349] width 120 height 26
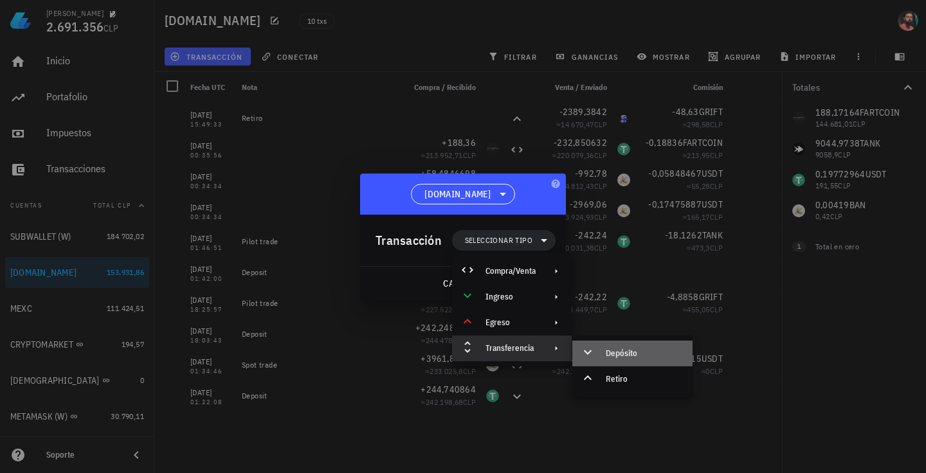
click at [616, 361] on div "Depósito" at bounding box center [632, 354] width 120 height 26
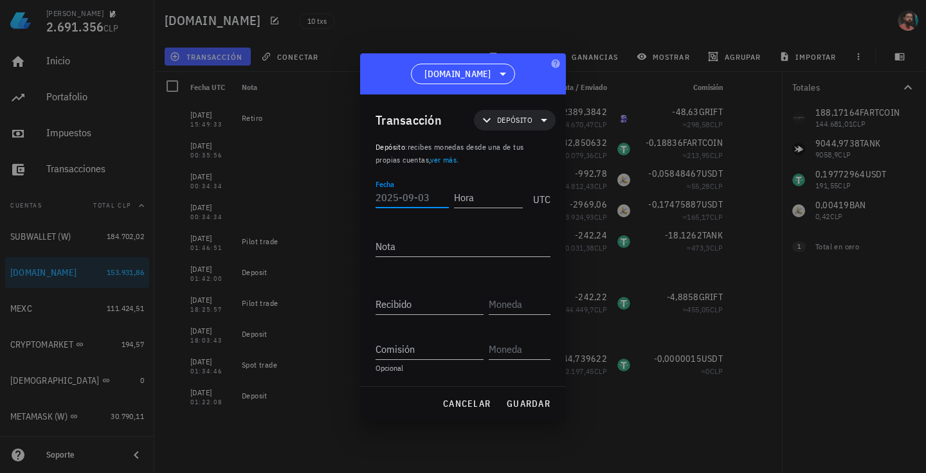
click at [421, 197] on input "Fecha" at bounding box center [412, 197] width 73 height 21
type input "2025-09-03"
click at [480, 204] on input "Hora" at bounding box center [488, 197] width 69 height 21
click at [437, 251] on textarea "Nota" at bounding box center [463, 246] width 175 height 21
click at [488, 197] on input "20:41:10" at bounding box center [487, 197] width 71 height 21
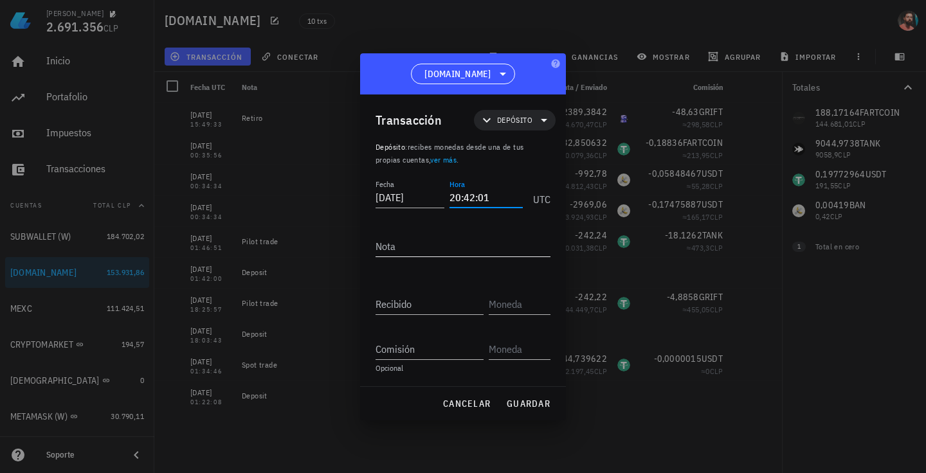
type input "20:42:01"
click at [451, 250] on textarea "Nota" at bounding box center [463, 246] width 175 height 21
type textarea "Deposit"
click at [430, 304] on input "Recibido" at bounding box center [430, 304] width 108 height 21
click at [528, 307] on input "text" at bounding box center [518, 304] width 59 height 21
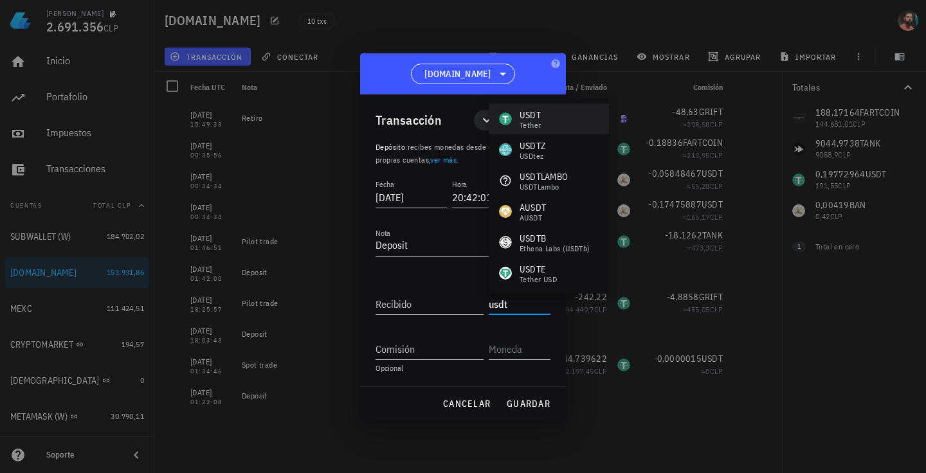
click at [560, 123] on div "USDT Tether" at bounding box center [549, 119] width 120 height 31
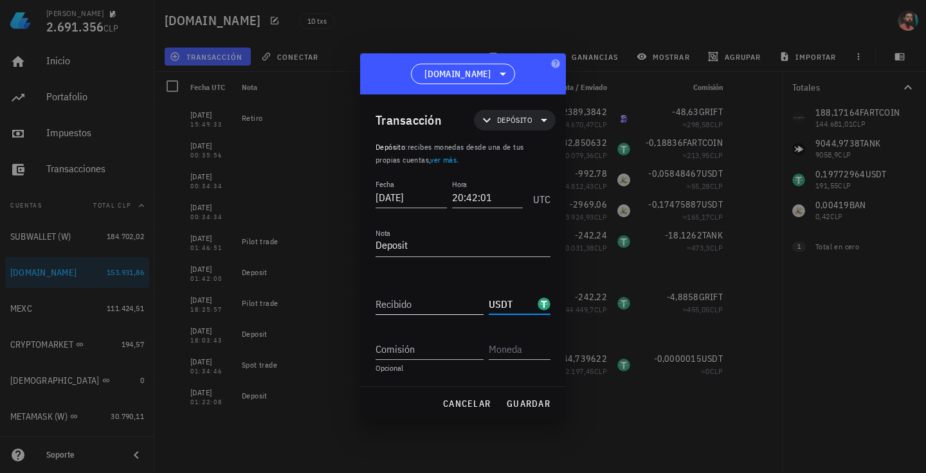
type input "USDT"
click at [404, 300] on div "Recibido" at bounding box center [430, 304] width 108 height 21
paste input "30,23308408"
type input "30,23308408"
click at [413, 344] on input "Comisión" at bounding box center [430, 349] width 108 height 21
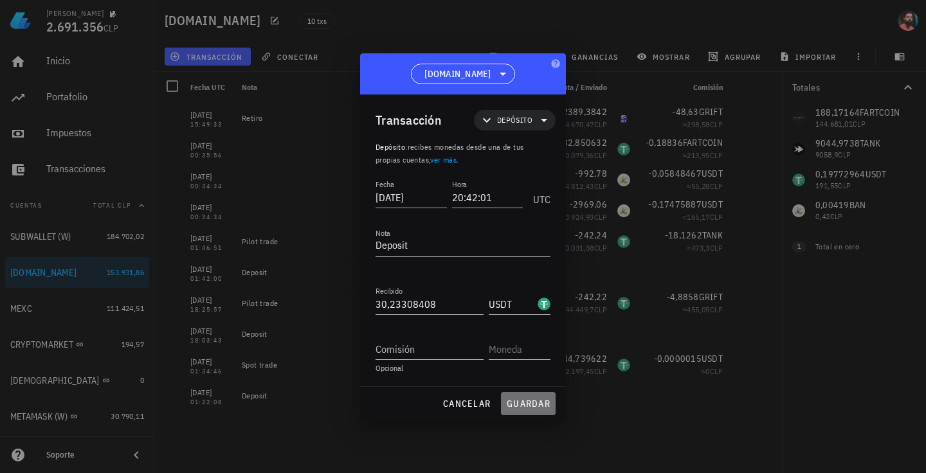
click at [535, 398] on span "guardar" at bounding box center [528, 404] width 44 height 12
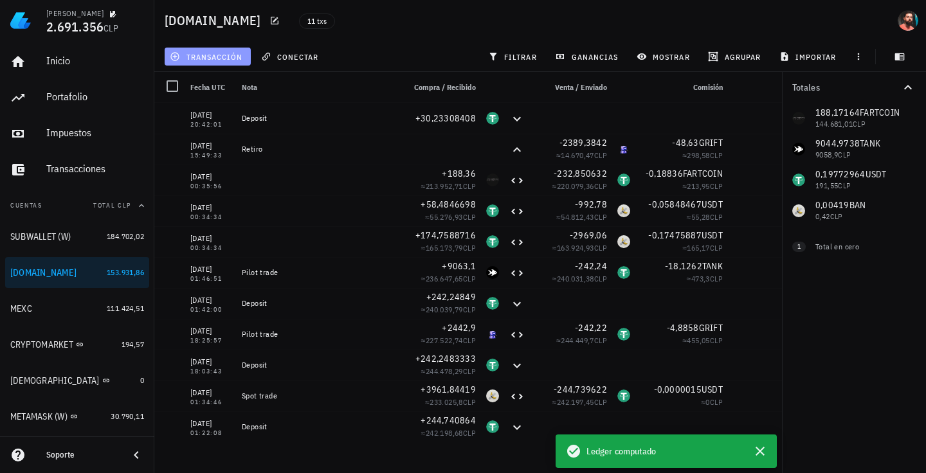
click at [219, 56] on span "transacción" at bounding box center [207, 56] width 70 height 10
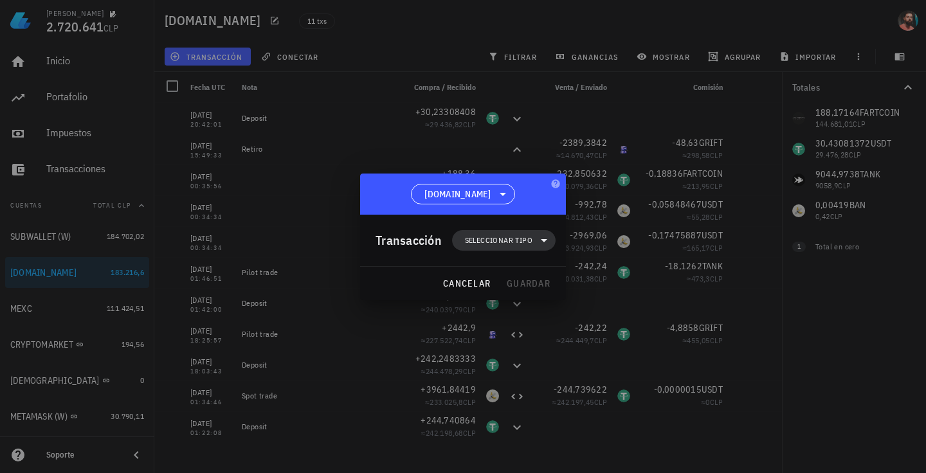
click at [481, 246] on span "Seleccionar tipo" at bounding box center [504, 240] width 88 height 21
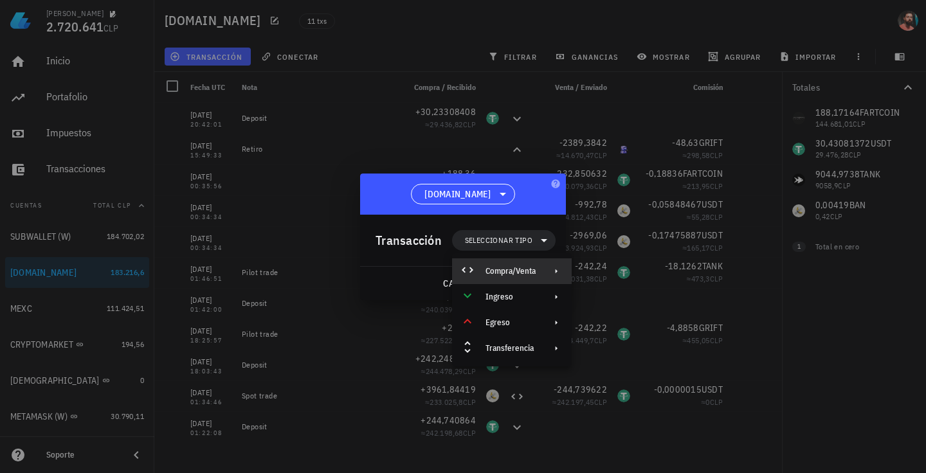
click at [542, 273] on div "Compra/Venta" at bounding box center [512, 272] width 120 height 26
click at [612, 280] on div "Compra/Venta" at bounding box center [644, 276] width 77 height 10
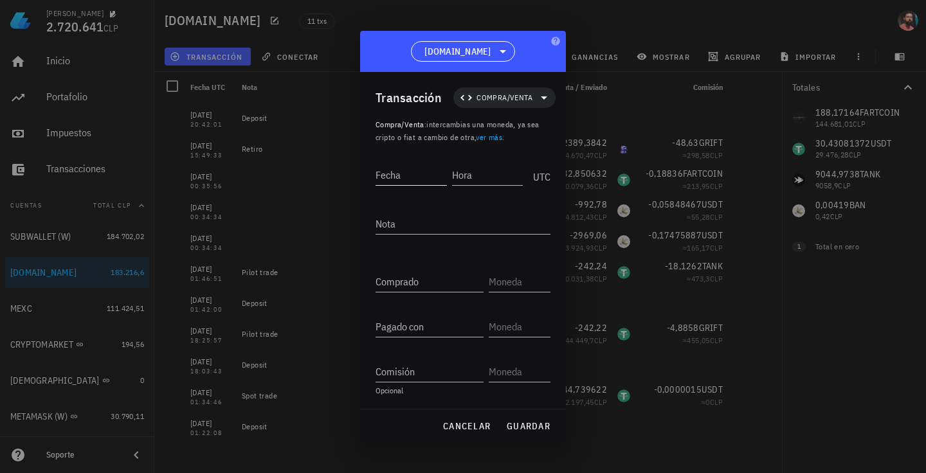
click at [403, 171] on input "Fecha" at bounding box center [411, 175] width 71 height 21
type input "2025-09-03"
click at [486, 179] on input "Hora" at bounding box center [488, 175] width 69 height 21
type input "20:42:48"
click at [463, 227] on textarea "Nota" at bounding box center [463, 224] width 175 height 21
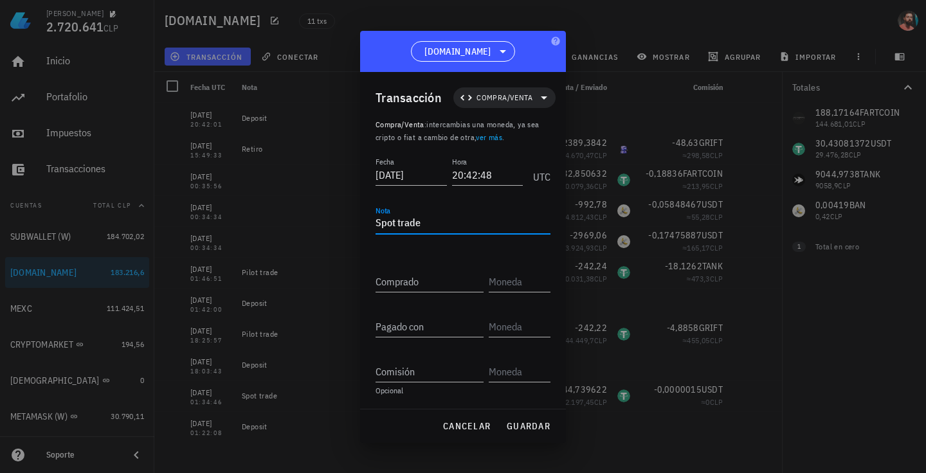
type textarea "Spot trade"
click at [523, 280] on input "text" at bounding box center [518, 281] width 59 height 21
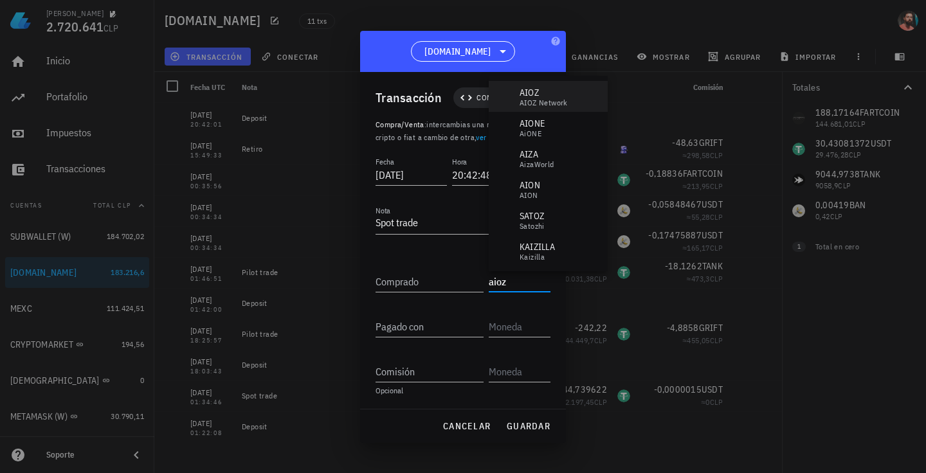
click at [536, 106] on div "AIOZ Network" at bounding box center [544, 103] width 48 height 8
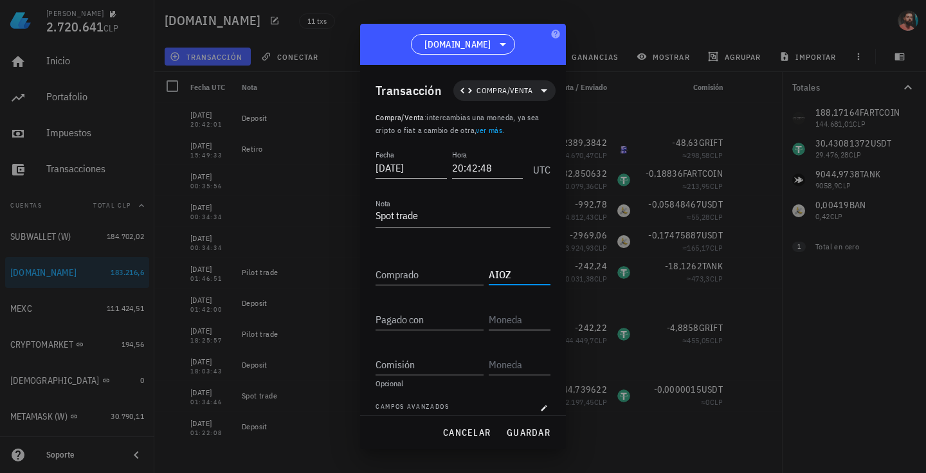
type input "AIOZ"
click at [497, 317] on input "text" at bounding box center [518, 319] width 59 height 21
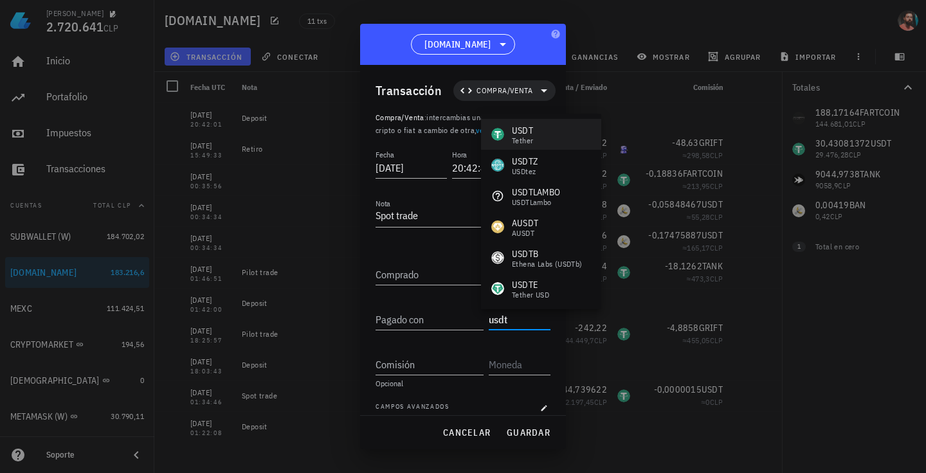
click at [553, 142] on div "USDT Tether" at bounding box center [541, 134] width 120 height 31
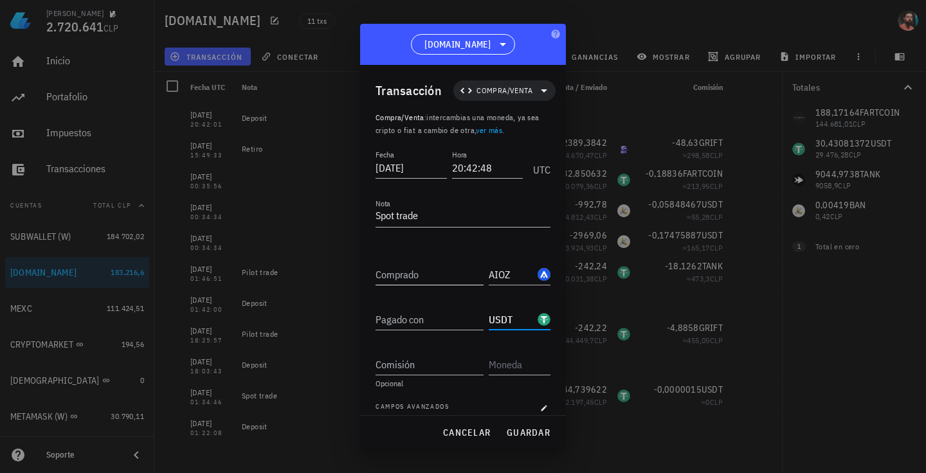
type input "USDT"
click at [441, 278] on input "Comprado" at bounding box center [430, 274] width 108 height 21
type input "95,614"
click at [443, 326] on input "Pagado con" at bounding box center [430, 319] width 108 height 21
type input "30,36"
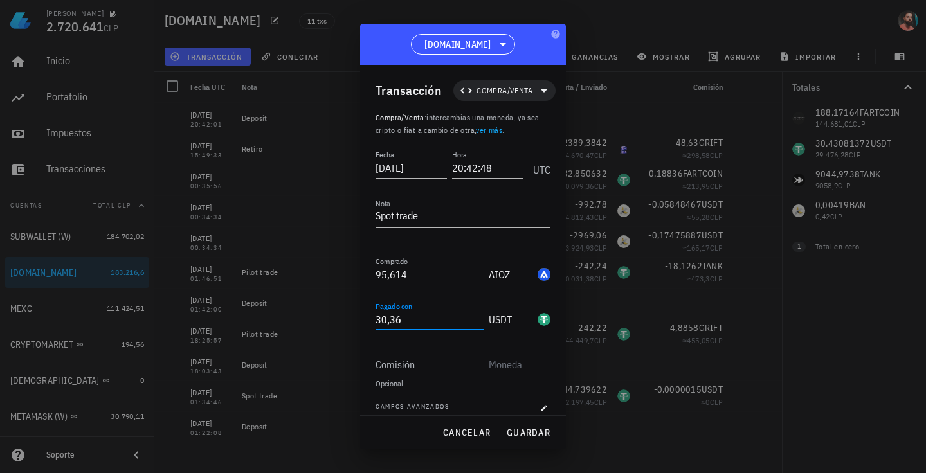
click at [426, 368] on input "Comisión" at bounding box center [430, 364] width 108 height 21
type input "0,09571"
click at [509, 372] on input "text" at bounding box center [518, 364] width 59 height 21
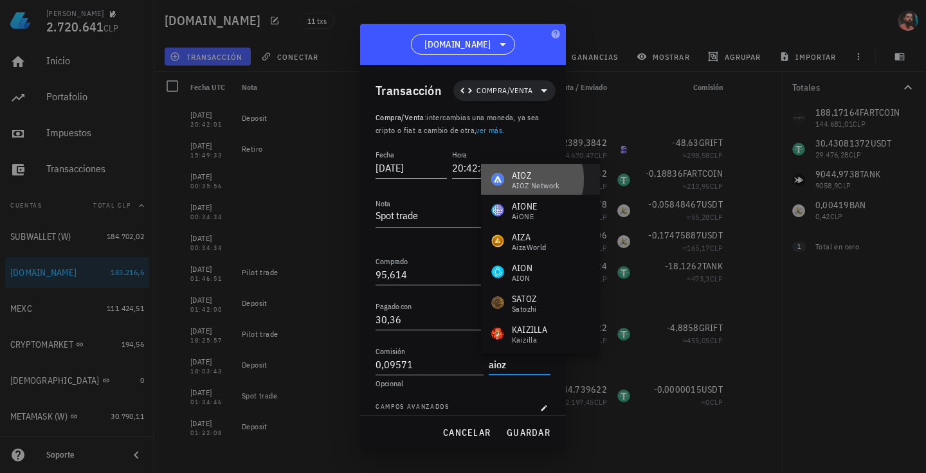
click at [562, 181] on div "AIOZ AIOZ Network" at bounding box center [540, 179] width 119 height 31
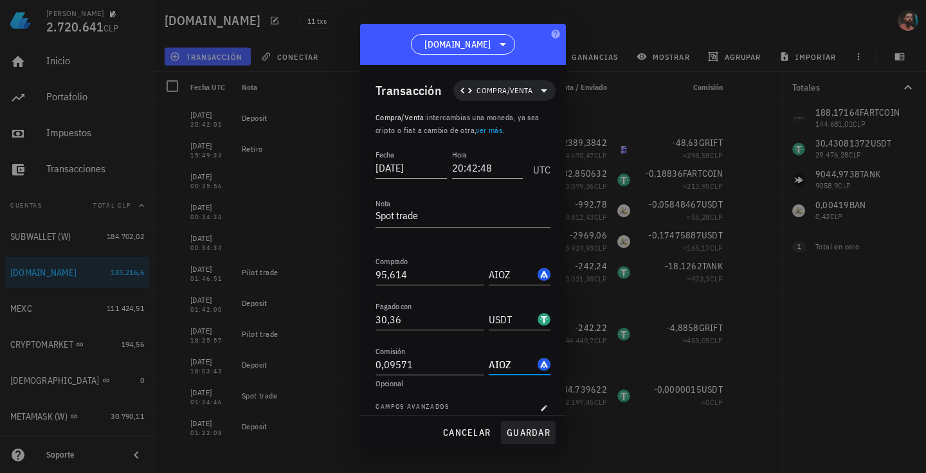
type input "AIOZ"
click at [531, 441] on button "guardar" at bounding box center [528, 432] width 55 height 23
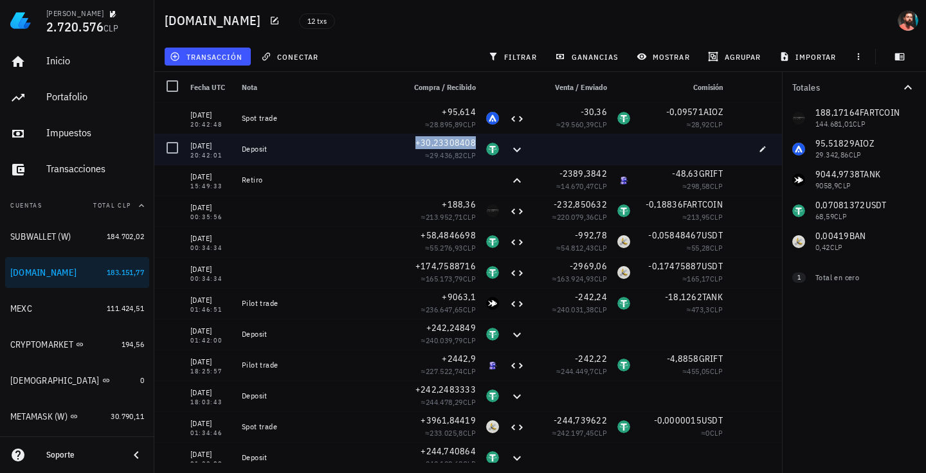
click at [430, 142] on span "+30,23308408" at bounding box center [446, 143] width 60 height 12
click at [467, 141] on span "+30,23308408" at bounding box center [446, 143] width 60 height 12
click at [759, 151] on icon "button" at bounding box center [763, 149] width 8 height 8
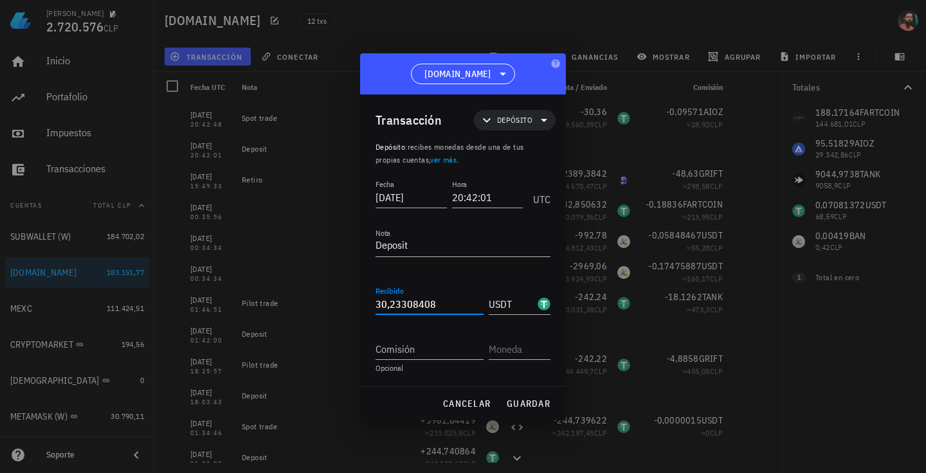
click at [394, 308] on input "30,23308408" at bounding box center [430, 304] width 108 height 21
paste input "40309794"
click at [540, 408] on span "guardar" at bounding box center [528, 404] width 44 height 12
type input "30,23308408"
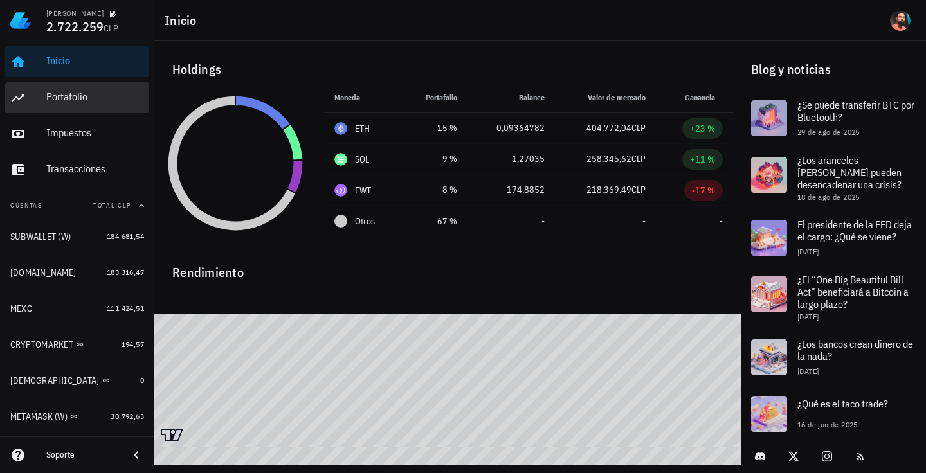
click at [82, 105] on div "Portafolio" at bounding box center [95, 97] width 98 height 29
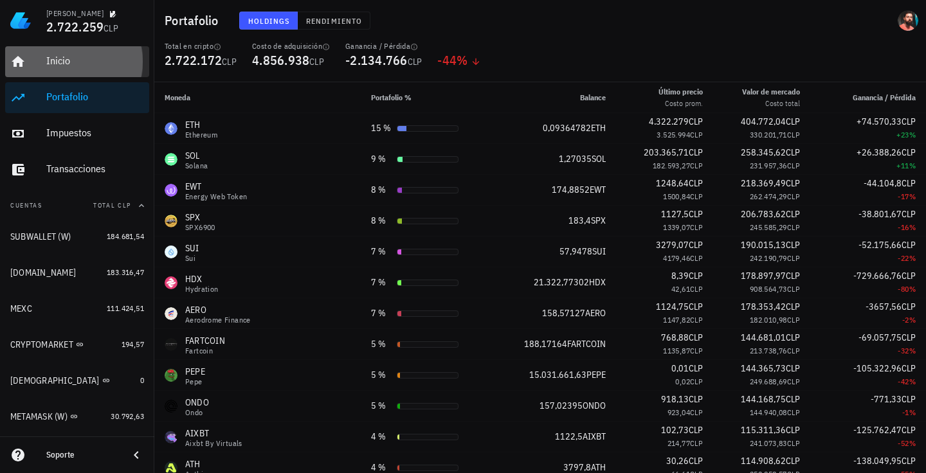
click at [99, 51] on div "Inicio" at bounding box center [95, 61] width 98 height 29
